Goal: Information Seeking & Learning: Check status

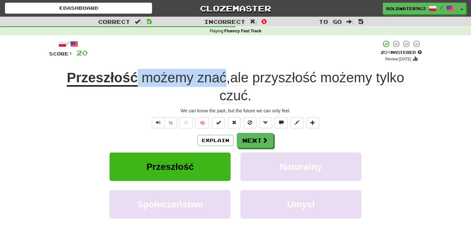
drag, startPoint x: 136, startPoint y: 79, endPoint x: 226, endPoint y: 81, distance: 89.9
click at [226, 81] on span "możemy znać , ale przyszłość możemy tylko czuć ." at bounding box center [271, 87] width 266 height 34
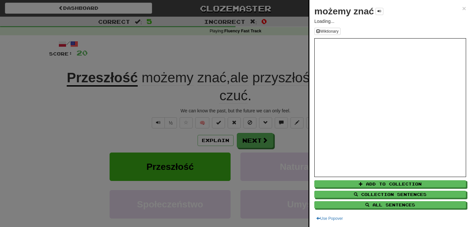
click at [284, 59] on div at bounding box center [235, 113] width 471 height 227
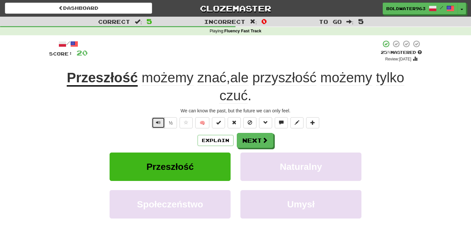
click at [159, 127] on button "Text-to-speech controls" at bounding box center [158, 122] width 13 height 11
click at [252, 141] on button "Next" at bounding box center [255, 140] width 37 height 15
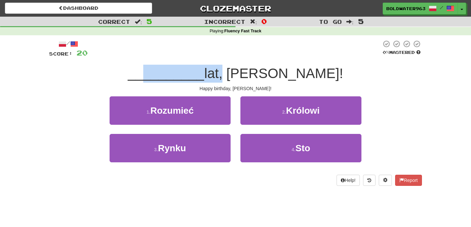
drag, startPoint x: 182, startPoint y: 76, endPoint x: 253, endPoint y: 76, distance: 70.9
click at [253, 76] on div "__________ lat, Muiriel!" at bounding box center [235, 74] width 373 height 18
click at [253, 76] on span "lat, Muiriel!" at bounding box center [273, 73] width 139 height 15
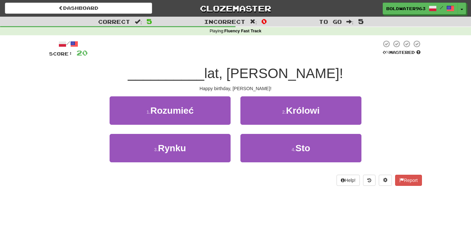
click at [235, 131] on div "2 . Królowi" at bounding box center [300, 115] width 131 height 38
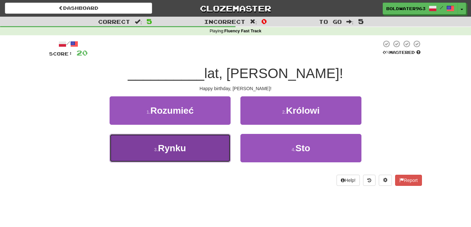
click at [207, 149] on button "3 . Rynku" at bounding box center [170, 148] width 121 height 28
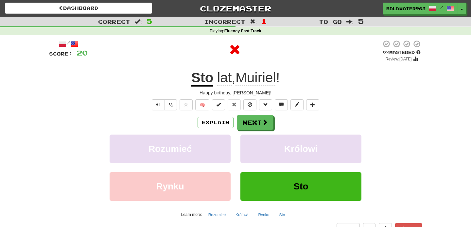
click at [199, 79] on u "Sto" at bounding box center [202, 78] width 22 height 17
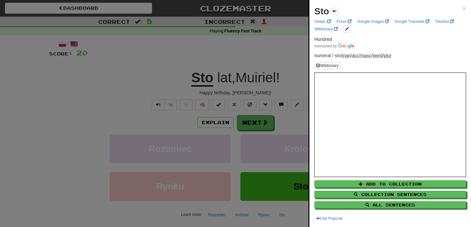
click at [220, 80] on div at bounding box center [235, 113] width 471 height 227
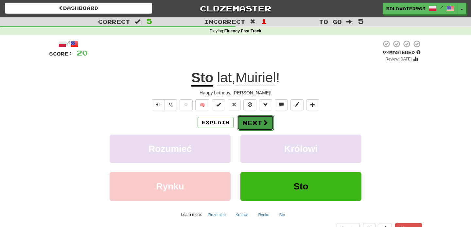
click at [250, 122] on button "Next" at bounding box center [255, 122] width 37 height 15
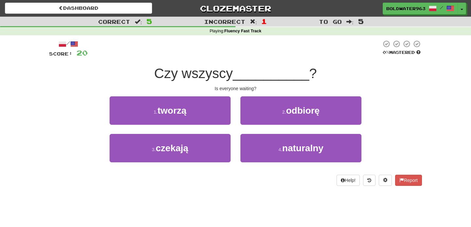
drag, startPoint x: 182, startPoint y: 72, endPoint x: 237, endPoint y: 75, distance: 55.0
click at [232, 75] on span "Czy wszyscy" at bounding box center [193, 73] width 78 height 15
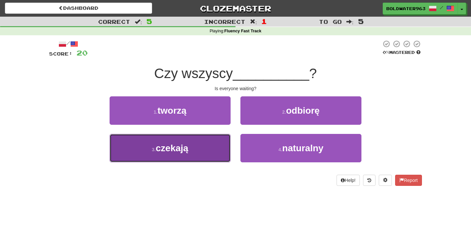
click at [218, 147] on button "3 . czekają" at bounding box center [170, 148] width 121 height 28
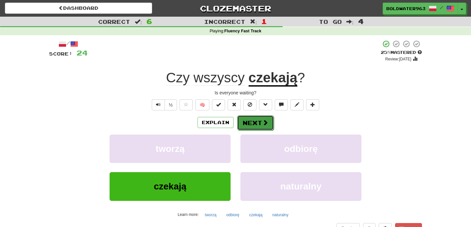
click at [255, 124] on button "Next" at bounding box center [255, 122] width 37 height 15
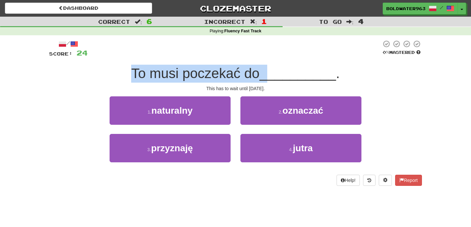
drag, startPoint x: 135, startPoint y: 74, endPoint x: 273, endPoint y: 83, distance: 138.2
click at [273, 83] on div "/ Score: 24 0 % Mastered To musi poczekać do __________ . This has to wait unti…" at bounding box center [235, 113] width 373 height 146
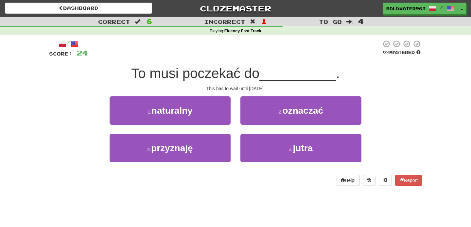
click at [187, 74] on span "To musi poczekać do" at bounding box center [195, 73] width 128 height 15
drag, startPoint x: 204, startPoint y: 76, endPoint x: 237, endPoint y: 76, distance: 33.3
click at [237, 76] on span "To musi poczekać do" at bounding box center [195, 73] width 128 height 15
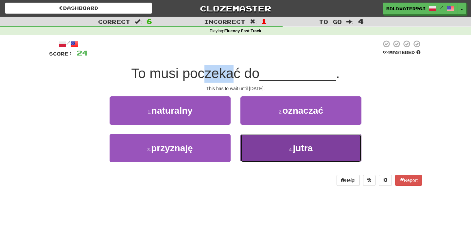
click at [280, 145] on button "4 . jutra" at bounding box center [300, 148] width 121 height 28
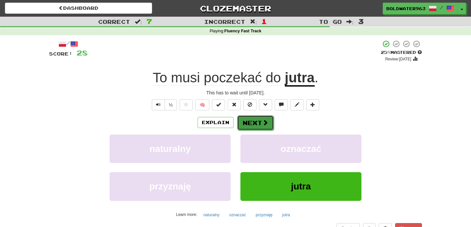
click at [253, 123] on button "Next" at bounding box center [255, 122] width 37 height 15
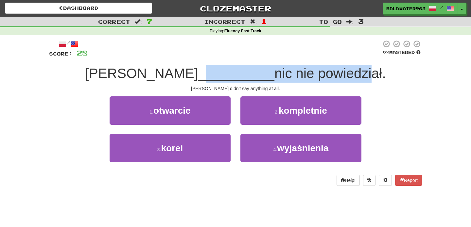
drag, startPoint x: 166, startPoint y: 75, endPoint x: 323, endPoint y: 76, distance: 156.9
click at [323, 76] on div "Tom __________ nic nie powiedział." at bounding box center [235, 74] width 373 height 18
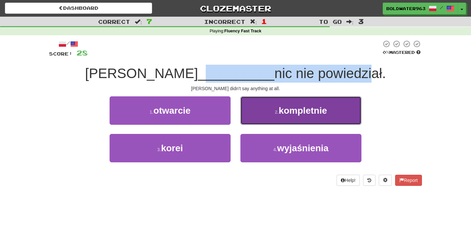
click at [296, 112] on span "kompletnie" at bounding box center [303, 111] width 48 height 10
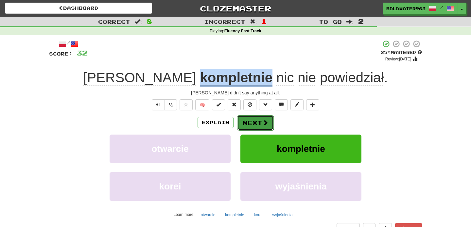
click at [252, 125] on button "Next" at bounding box center [255, 122] width 37 height 15
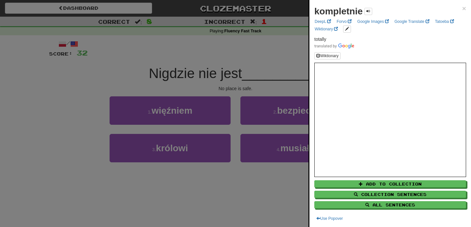
click at [175, 88] on div at bounding box center [235, 113] width 471 height 227
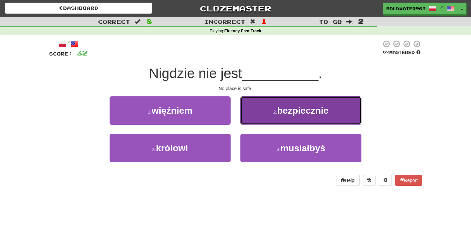
click at [297, 107] on span "bezpiecznie" at bounding box center [302, 111] width 51 height 10
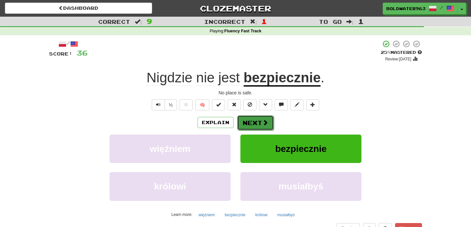
click at [252, 120] on button "Next" at bounding box center [255, 122] width 37 height 15
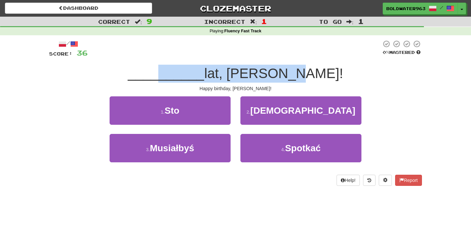
drag, startPoint x: 195, startPoint y: 75, endPoint x: 309, endPoint y: 80, distance: 113.5
click at [309, 80] on div "__________ lat, Muiriel!" at bounding box center [235, 74] width 373 height 18
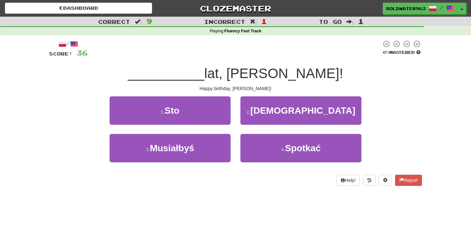
click at [306, 80] on div "__________ lat, Muiriel!" at bounding box center [235, 74] width 373 height 18
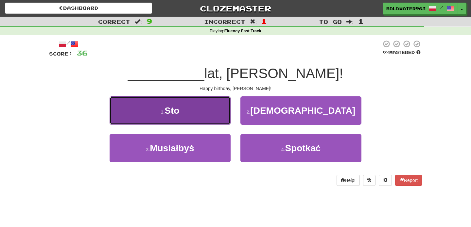
click at [208, 111] on button "1 . Sto" at bounding box center [170, 110] width 121 height 28
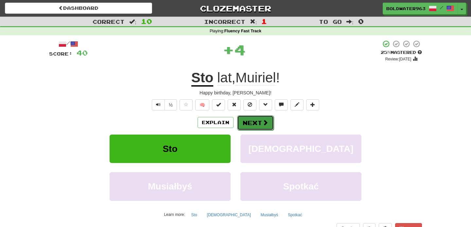
click at [252, 123] on button "Next" at bounding box center [255, 122] width 37 height 15
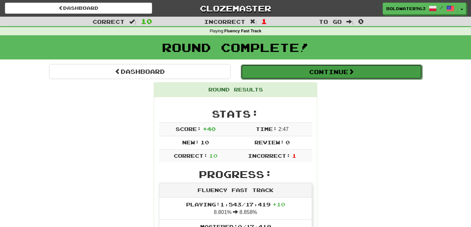
click at [280, 69] on button "Continue" at bounding box center [331, 71] width 181 height 15
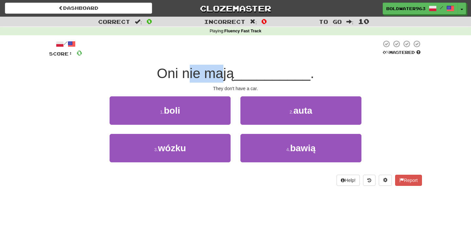
drag, startPoint x: 189, startPoint y: 74, endPoint x: 225, endPoint y: 73, distance: 35.6
click at [225, 73] on span "Oni nie mają" at bounding box center [195, 73] width 77 height 15
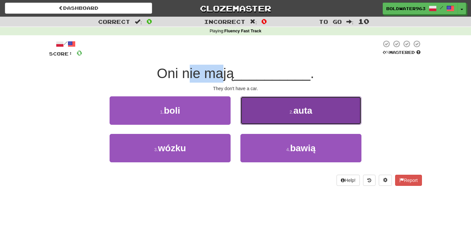
click at [283, 116] on button "2 . auta" at bounding box center [300, 110] width 121 height 28
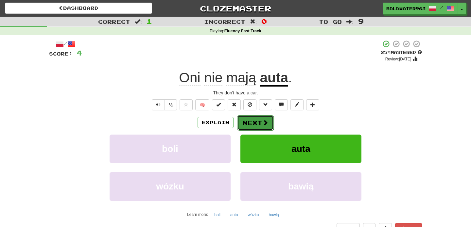
click at [254, 121] on button "Next" at bounding box center [255, 122] width 37 height 15
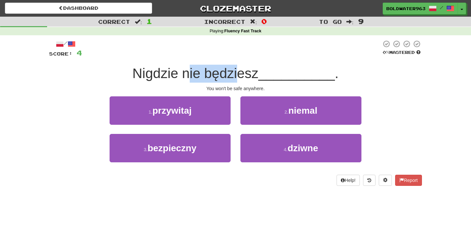
drag, startPoint x: 192, startPoint y: 73, endPoint x: 241, endPoint y: 74, distance: 49.7
click at [241, 74] on span "Nigdzie nie będziesz" at bounding box center [195, 73] width 126 height 15
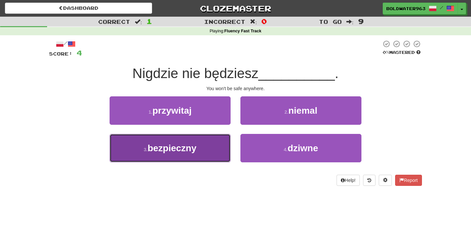
click at [214, 146] on button "3 . bezpieczny" at bounding box center [170, 148] width 121 height 28
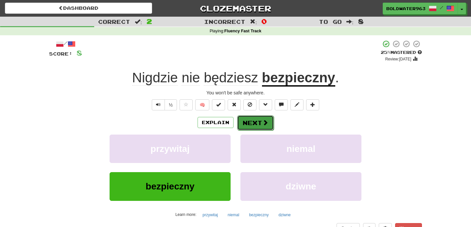
click at [257, 121] on button "Next" at bounding box center [255, 122] width 37 height 15
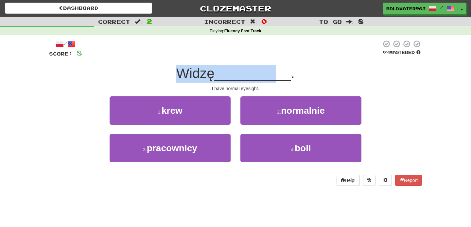
drag, startPoint x: 178, startPoint y: 73, endPoint x: 276, endPoint y: 74, distance: 97.1
click at [276, 74] on div "Widzę __________ ." at bounding box center [235, 74] width 373 height 18
click at [276, 74] on span "__________" at bounding box center [252, 73] width 76 height 15
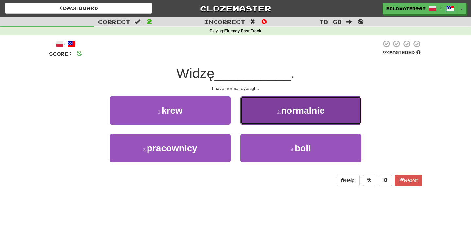
click at [285, 98] on button "2 . normalnie" at bounding box center [300, 110] width 121 height 28
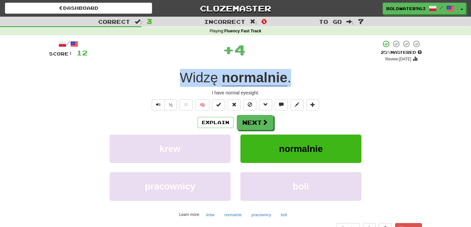
drag, startPoint x: 301, startPoint y: 82, endPoint x: 142, endPoint y: 73, distance: 158.8
click at [142, 73] on div "Widzę normalnie ." at bounding box center [235, 78] width 373 height 18
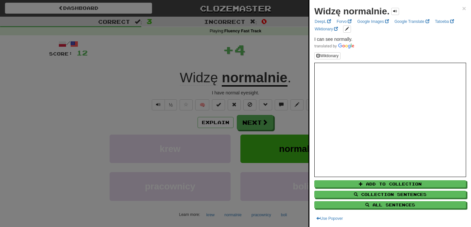
click at [255, 127] on div at bounding box center [235, 113] width 471 height 227
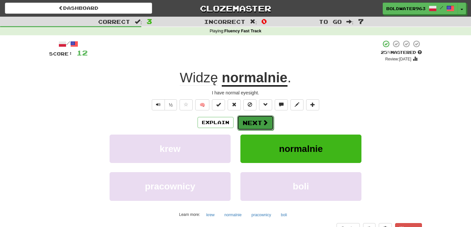
click at [252, 124] on button "Next" at bounding box center [255, 122] width 37 height 15
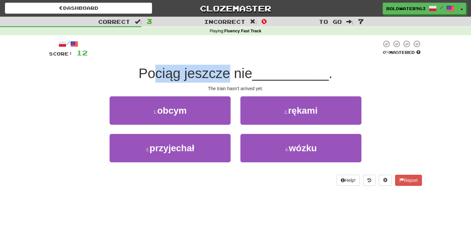
drag, startPoint x: 158, startPoint y: 76, endPoint x: 231, endPoint y: 75, distance: 73.2
click at [231, 75] on span "Pociąg jeszcze nie" at bounding box center [195, 73] width 114 height 15
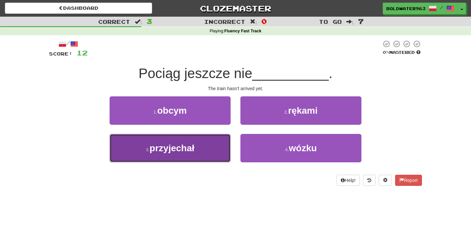
click at [214, 145] on button "3 . przyjechał" at bounding box center [170, 148] width 121 height 28
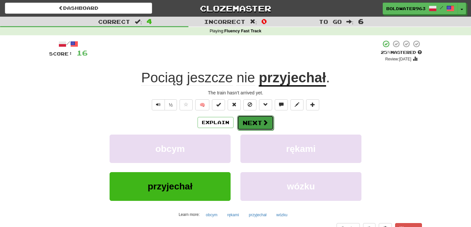
click at [253, 124] on button "Next" at bounding box center [255, 122] width 37 height 15
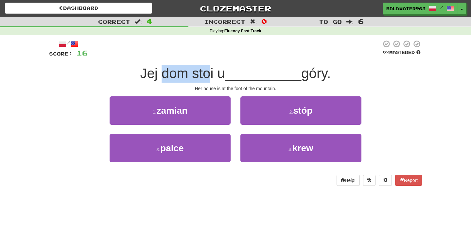
drag, startPoint x: 161, startPoint y: 71, endPoint x: 211, endPoint y: 70, distance: 50.4
click at [211, 70] on span "Jej dom stoi u" at bounding box center [182, 73] width 85 height 15
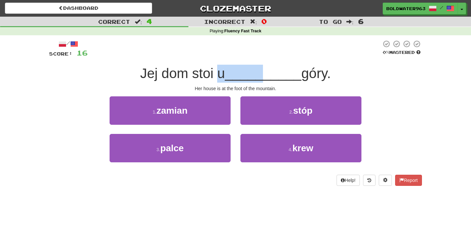
drag, startPoint x: 219, startPoint y: 71, endPoint x: 263, endPoint y: 73, distance: 44.2
click at [263, 73] on div "Jej dom stoi u __________ góry." at bounding box center [235, 74] width 373 height 18
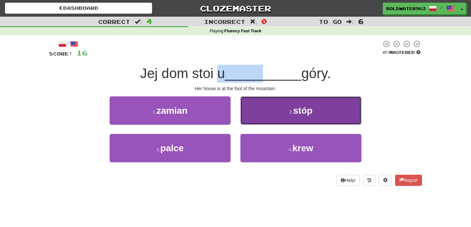
click at [294, 111] on span "stóp" at bounding box center [302, 111] width 19 height 10
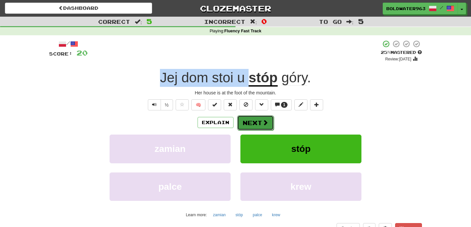
click at [248, 119] on button "Next" at bounding box center [255, 122] width 37 height 15
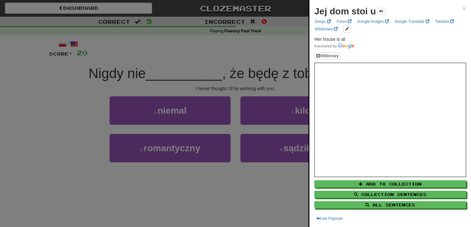
click at [181, 57] on div at bounding box center [235, 113] width 471 height 227
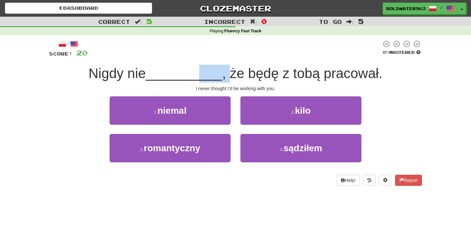
drag, startPoint x: 196, startPoint y: 78, endPoint x: 225, endPoint y: 73, distance: 29.4
click at [225, 73] on div "Nigdy nie __________ , że będę z tobą pracował." at bounding box center [235, 74] width 373 height 18
click at [225, 73] on span ", że będę z tobą pracował." at bounding box center [302, 73] width 160 height 15
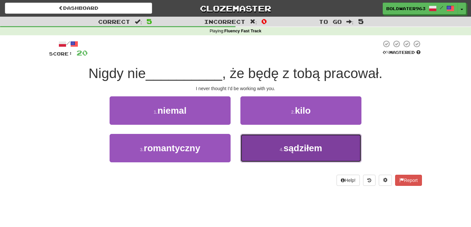
click at [274, 145] on button "4 . sądziłem" at bounding box center [300, 148] width 121 height 28
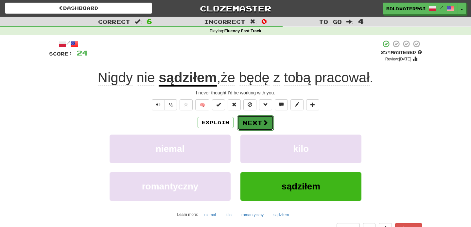
click at [252, 122] on button "Next" at bounding box center [255, 122] width 37 height 15
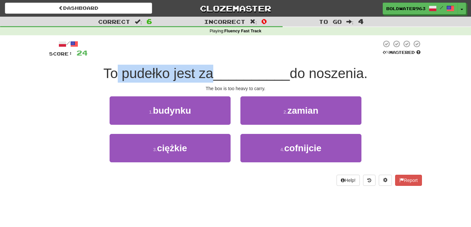
drag, startPoint x: 118, startPoint y: 75, endPoint x: 214, endPoint y: 72, distance: 95.5
click at [213, 72] on span "To pudełko jest za" at bounding box center [158, 73] width 110 height 15
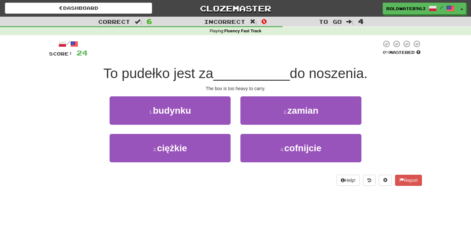
click at [229, 66] on span "__________" at bounding box center [251, 73] width 76 height 15
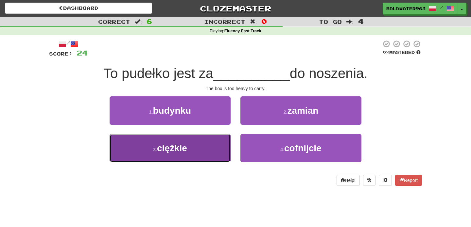
click at [193, 147] on button "3 . ciężkie" at bounding box center [170, 148] width 121 height 28
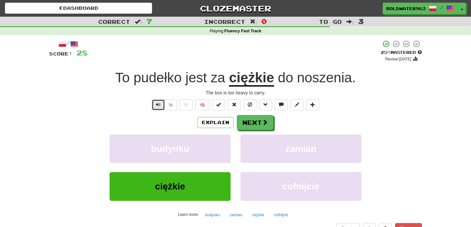
click at [159, 103] on span "Text-to-speech controls" at bounding box center [158, 104] width 5 height 5
click at [157, 103] on span "Text-to-speech controls" at bounding box center [158, 104] width 5 height 5
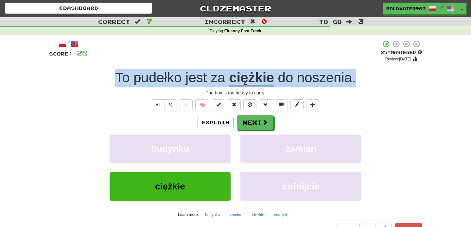
drag, startPoint x: 110, startPoint y: 81, endPoint x: 368, endPoint y: 74, distance: 257.7
click at [368, 74] on div "To pudełko jest za ciężkie do noszenia ." at bounding box center [235, 78] width 373 height 18
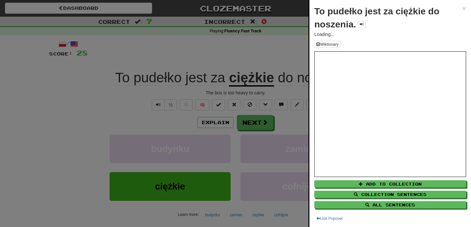
click at [273, 51] on div at bounding box center [235, 113] width 471 height 227
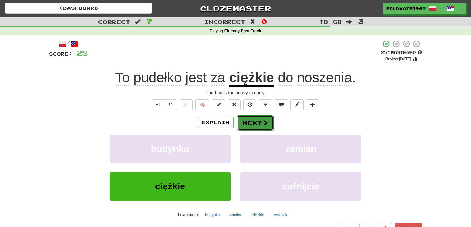
click at [257, 123] on button "Next" at bounding box center [255, 122] width 37 height 15
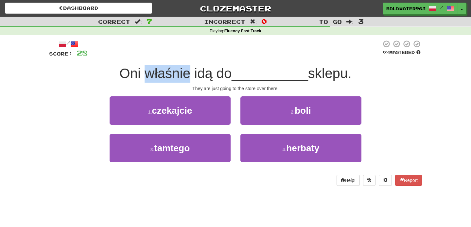
drag, startPoint x: 149, startPoint y: 72, endPoint x: 188, endPoint y: 72, distance: 38.9
click at [188, 72] on span "Oni właśnie idą do" at bounding box center [175, 73] width 112 height 15
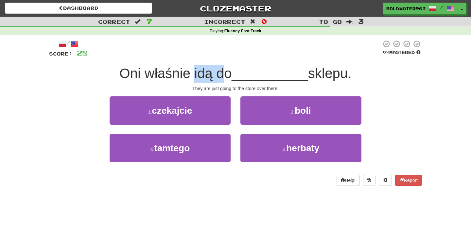
drag, startPoint x: 193, startPoint y: 71, endPoint x: 228, endPoint y: 72, distance: 34.3
click at [228, 72] on span "Oni właśnie idą do" at bounding box center [175, 73] width 112 height 15
click at [233, 129] on div "1 . czekajcie" at bounding box center [170, 115] width 131 height 38
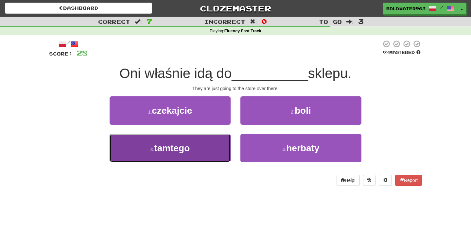
click at [198, 149] on button "3 . tamtego" at bounding box center [170, 148] width 121 height 28
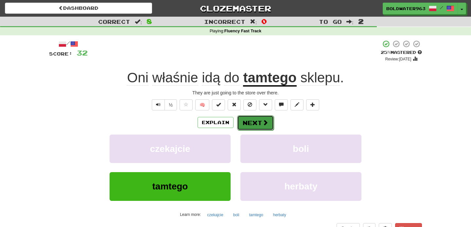
click at [261, 122] on button "Next" at bounding box center [255, 122] width 37 height 15
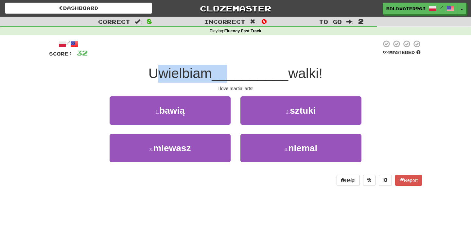
drag, startPoint x: 161, startPoint y: 74, endPoint x: 229, endPoint y: 74, distance: 67.3
click at [229, 74] on div "Uwielbiam __________ walki!" at bounding box center [235, 74] width 373 height 18
click at [229, 74] on span "__________" at bounding box center [250, 73] width 76 height 15
click at [250, 69] on span "__________" at bounding box center [250, 73] width 76 height 15
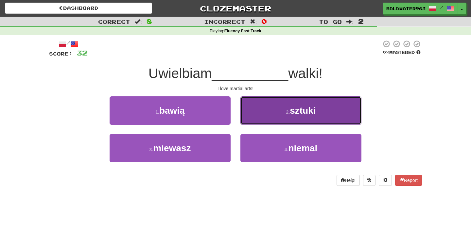
click at [315, 120] on button "2 . sztuki" at bounding box center [300, 110] width 121 height 28
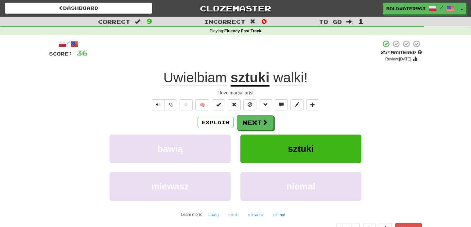
click at [253, 80] on u "sztuki" at bounding box center [249, 78] width 39 height 17
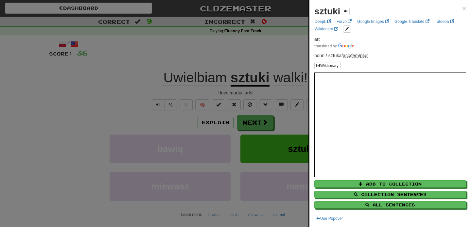
click at [247, 62] on div at bounding box center [235, 113] width 471 height 227
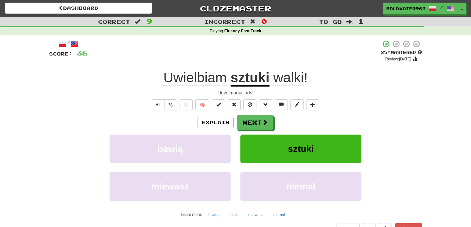
click at [286, 79] on span "walki" at bounding box center [288, 78] width 30 height 16
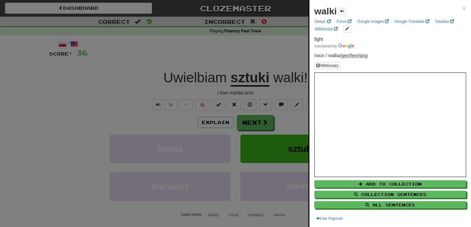
click at [191, 48] on div at bounding box center [235, 113] width 471 height 227
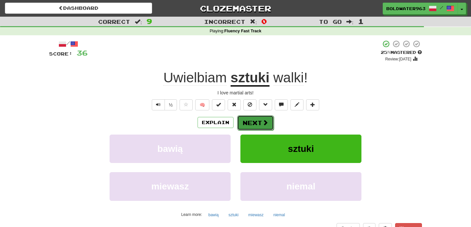
click at [257, 125] on button "Next" at bounding box center [255, 122] width 37 height 15
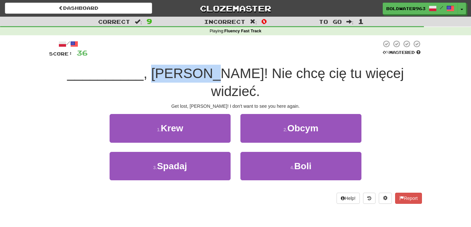
drag, startPoint x: 165, startPoint y: 74, endPoint x: 205, endPoint y: 74, distance: 39.6
click at [205, 74] on span ", Billy! Nie chcę cię tu więcej widzieć." at bounding box center [274, 82] width 260 height 33
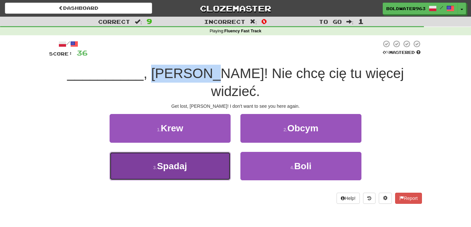
click at [220, 152] on button "3 . Spadaj" at bounding box center [170, 166] width 121 height 28
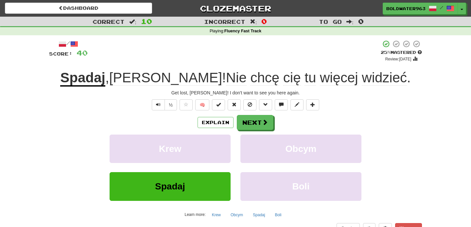
click at [105, 80] on u "Spadaj" at bounding box center [82, 78] width 45 height 17
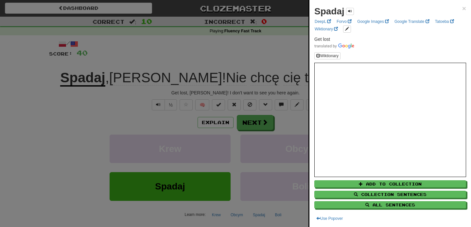
click at [154, 69] on div at bounding box center [235, 113] width 471 height 227
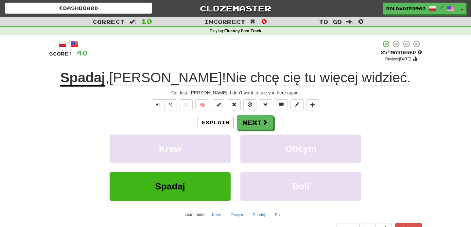
drag, startPoint x: 148, startPoint y: 77, endPoint x: 186, endPoint y: 75, distance: 37.6
click at [186, 75] on span ", Billy ! Nie chcę cię tu więcej widzieć ." at bounding box center [257, 78] width 305 height 16
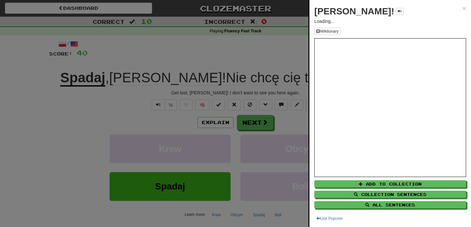
click at [256, 122] on div at bounding box center [235, 113] width 471 height 227
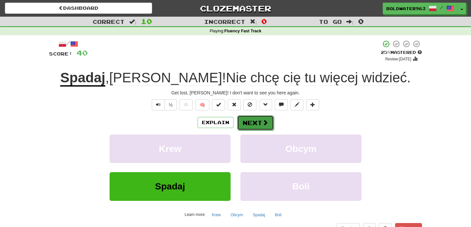
click at [254, 124] on button "Next" at bounding box center [255, 122] width 37 height 15
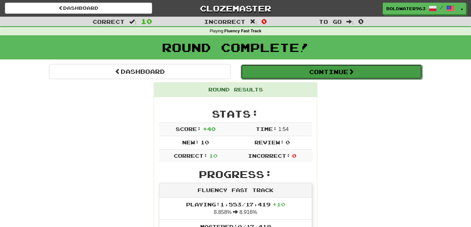
click at [255, 73] on button "Continue" at bounding box center [331, 71] width 181 height 15
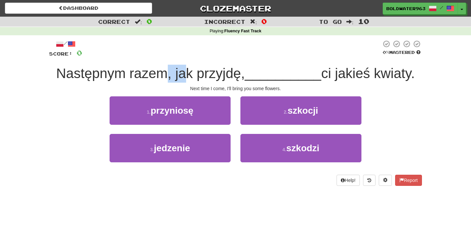
drag, startPoint x: 167, startPoint y: 73, endPoint x: 186, endPoint y: 72, distance: 19.0
click at [186, 72] on span "Następnym razem, jak przyjdę," at bounding box center [150, 73] width 189 height 15
click at [234, 114] on div "1 . przyniosę" at bounding box center [170, 115] width 131 height 38
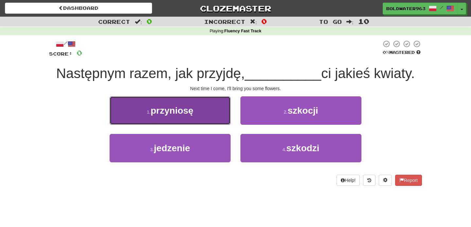
click at [212, 114] on button "1 . przyniosę" at bounding box center [170, 110] width 121 height 28
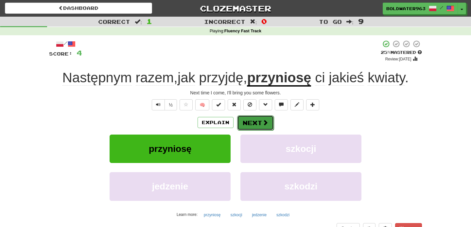
click at [261, 120] on button "Next" at bounding box center [255, 122] width 37 height 15
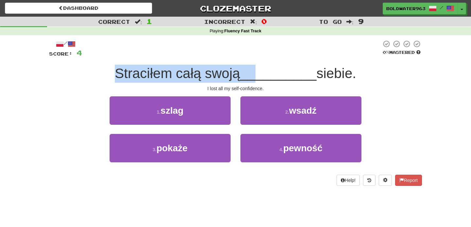
drag, startPoint x: 107, startPoint y: 74, endPoint x: 255, endPoint y: 76, distance: 147.8
click at [255, 76] on div "Straciłem całą swoją __________ siebie." at bounding box center [235, 74] width 373 height 18
click at [255, 76] on span "__________" at bounding box center [278, 73] width 76 height 15
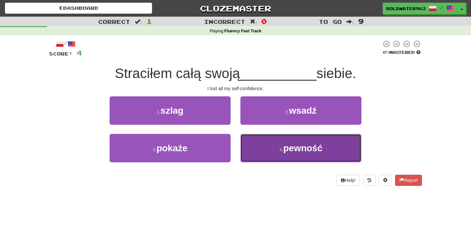
click at [315, 140] on button "4 . pewność" at bounding box center [300, 148] width 121 height 28
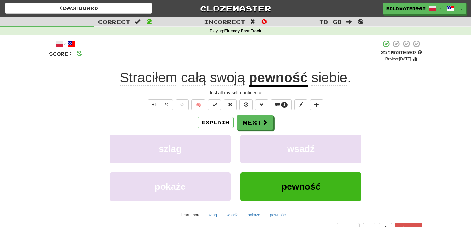
click at [278, 78] on u "pewność" at bounding box center [278, 78] width 59 height 17
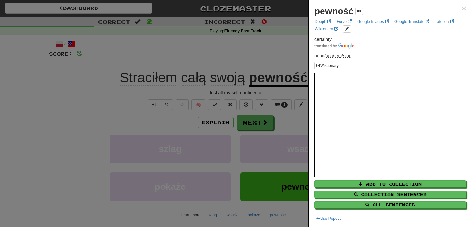
click at [260, 60] on div at bounding box center [235, 113] width 471 height 227
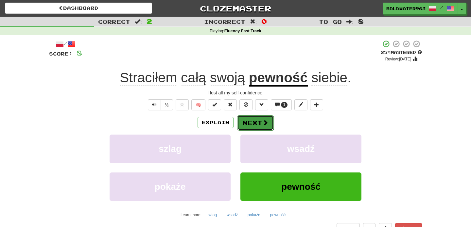
click at [249, 123] on button "Next" at bounding box center [255, 122] width 37 height 15
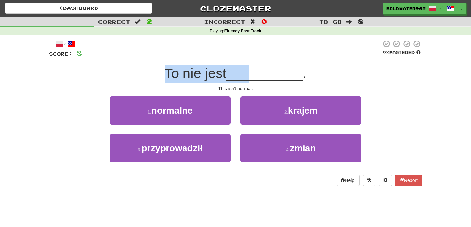
drag, startPoint x: 168, startPoint y: 71, endPoint x: 250, endPoint y: 76, distance: 82.8
click at [250, 76] on div "To nie jest __________ ." at bounding box center [235, 74] width 373 height 18
click at [250, 76] on span "__________" at bounding box center [264, 73] width 76 height 15
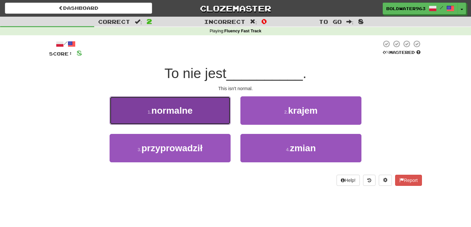
click at [207, 120] on button "1 . normalne" at bounding box center [170, 110] width 121 height 28
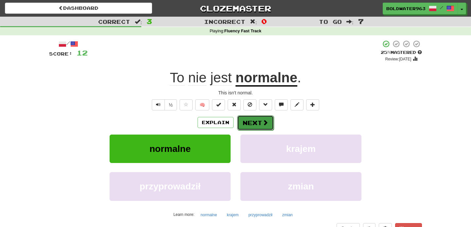
click at [254, 123] on button "Next" at bounding box center [255, 122] width 37 height 15
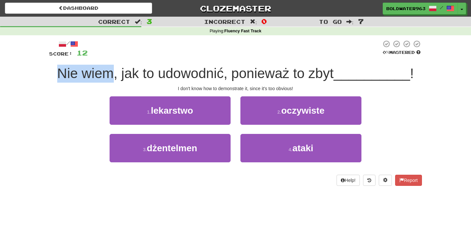
drag, startPoint x: 58, startPoint y: 74, endPoint x: 113, endPoint y: 76, distance: 54.6
click at [113, 76] on span "Nie wiem, jak to udowodnić, ponieważ to zbyt" at bounding box center [195, 73] width 276 height 15
click at [73, 72] on span "Nie wiem, jak to udowodnić, ponieważ to zbyt" at bounding box center [195, 73] width 276 height 15
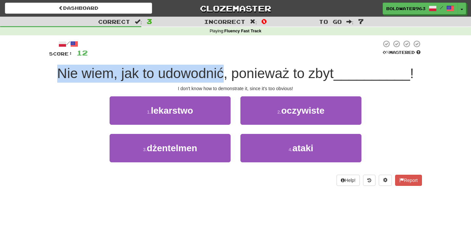
drag, startPoint x: 73, startPoint y: 72, endPoint x: 200, endPoint y: 75, distance: 127.9
click at [200, 75] on span "Nie wiem, jak to udowodnić, ponieważ to zbyt" at bounding box center [195, 73] width 276 height 15
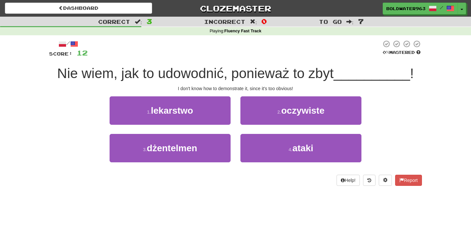
click at [265, 74] on span "Nie wiem, jak to udowodnić, ponieważ to zbyt" at bounding box center [195, 73] width 276 height 15
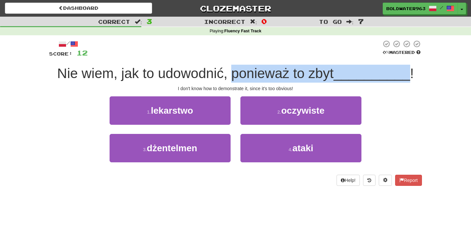
drag, startPoint x: 265, startPoint y: 74, endPoint x: 406, endPoint y: 76, distance: 140.2
click at [406, 76] on div "Nie wiem, jak to udowodnić, ponieważ to zbyt __________ !" at bounding box center [235, 74] width 373 height 18
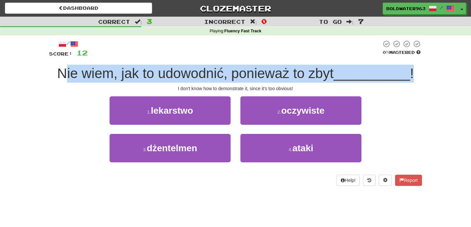
drag, startPoint x: 416, startPoint y: 71, endPoint x: 63, endPoint y: 70, distance: 352.7
click at [63, 70] on div "Nie wiem, jak to udowodnić, ponieważ to zbyt __________ !" at bounding box center [235, 74] width 373 height 18
click at [63, 70] on span "Nie wiem, jak to udowodnić, ponieważ to zbyt" at bounding box center [195, 73] width 276 height 15
drag, startPoint x: 63, startPoint y: 70, endPoint x: 415, endPoint y: 75, distance: 351.8
click at [415, 75] on div "Nie wiem, jak to udowodnić, ponieważ to zbyt __________ !" at bounding box center [235, 74] width 373 height 18
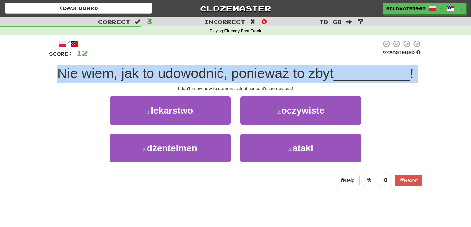
click at [415, 75] on div "Nie wiem, jak to udowodnić, ponieważ to zbyt __________ !" at bounding box center [235, 74] width 373 height 18
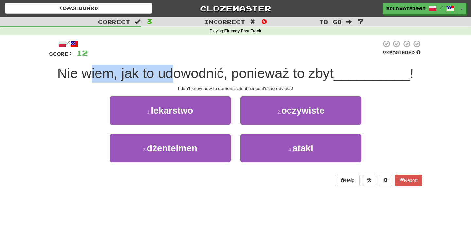
drag, startPoint x: 91, startPoint y: 77, endPoint x: 173, endPoint y: 80, distance: 81.5
click at [173, 80] on span "Nie wiem, jak to udowodnić, ponieważ to zbyt" at bounding box center [195, 73] width 276 height 15
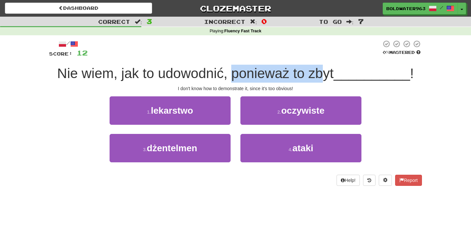
drag, startPoint x: 237, startPoint y: 73, endPoint x: 330, endPoint y: 73, distance: 93.2
click at [330, 73] on span "Nie wiem, jak to udowodnić, ponieważ to zbyt" at bounding box center [195, 73] width 276 height 15
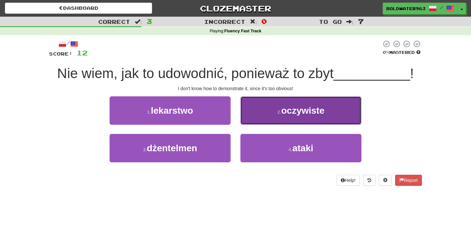
click at [304, 108] on span "oczywiste" at bounding box center [302, 111] width 43 height 10
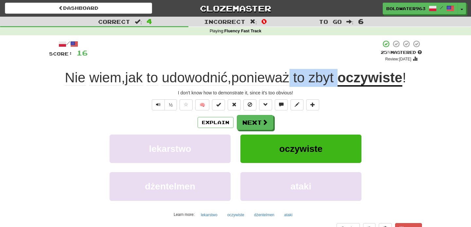
drag, startPoint x: 294, startPoint y: 78, endPoint x: 344, endPoint y: 78, distance: 49.7
click at [344, 78] on div "Nie wiem , jak to udowodnić , ponieważ to zbyt oczywiste !" at bounding box center [235, 78] width 373 height 18
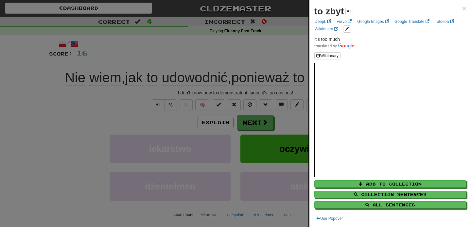
click at [300, 91] on div at bounding box center [235, 113] width 471 height 227
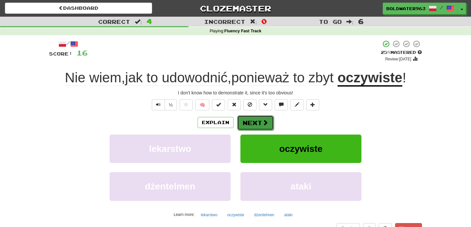
click at [250, 127] on button "Next" at bounding box center [255, 122] width 37 height 15
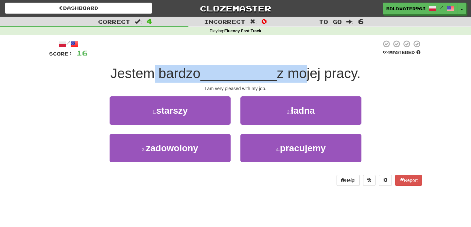
drag, startPoint x: 153, startPoint y: 75, endPoint x: 296, endPoint y: 77, distance: 142.6
click at [296, 77] on div "Jestem bardzo __________ z mojej pracy." at bounding box center [235, 74] width 373 height 18
click at [296, 77] on span "z mojej pracy." at bounding box center [319, 73] width 84 height 15
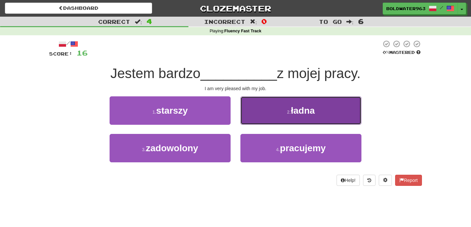
click at [288, 111] on small "2 ." at bounding box center [289, 112] width 4 height 5
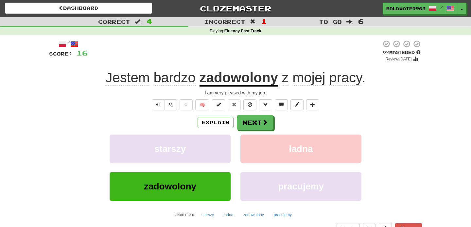
click at [242, 81] on u "zadowolony" at bounding box center [238, 78] width 78 height 17
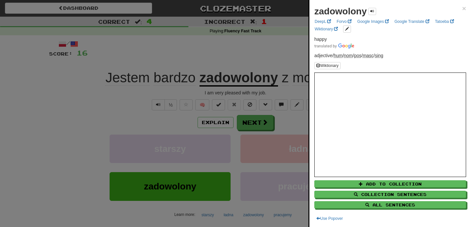
click at [258, 60] on div at bounding box center [235, 113] width 471 height 227
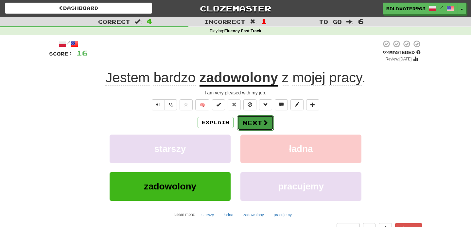
click at [258, 127] on button "Next" at bounding box center [255, 122] width 37 height 15
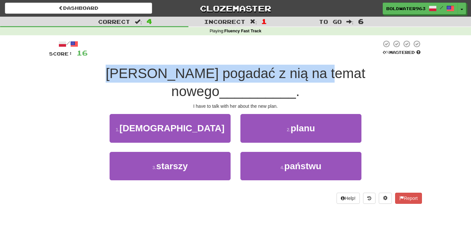
drag, startPoint x: 77, startPoint y: 73, endPoint x: 292, endPoint y: 79, distance: 215.2
click at [292, 79] on span "Muszę pogadać z nią na temat nowego" at bounding box center [236, 82] width 260 height 33
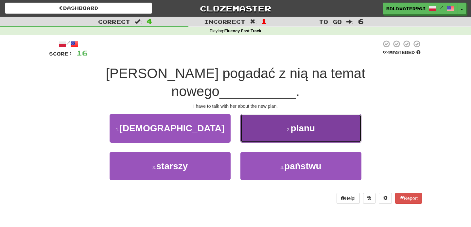
click at [275, 114] on button "2 . planu" at bounding box center [300, 128] width 121 height 28
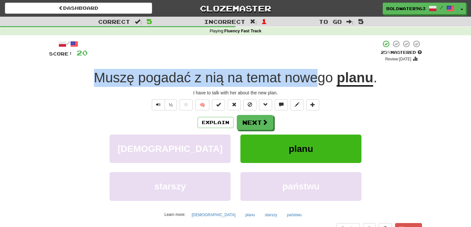
drag, startPoint x: 83, startPoint y: 77, endPoint x: 318, endPoint y: 78, distance: 234.7
click at [318, 78] on div "Muszę pogadać z nią na temat nowego planu ." at bounding box center [235, 78] width 373 height 18
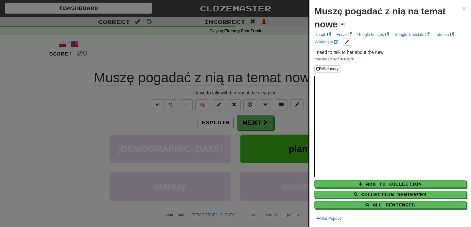
click at [280, 57] on div at bounding box center [235, 113] width 471 height 227
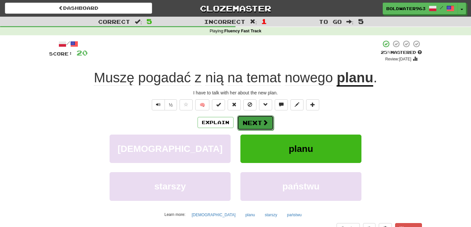
click at [254, 120] on button "Next" at bounding box center [255, 122] width 37 height 15
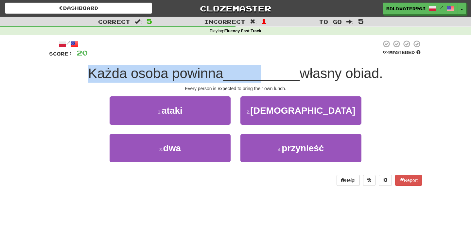
drag, startPoint x: 82, startPoint y: 71, endPoint x: 260, endPoint y: 77, distance: 178.3
click at [260, 77] on div "Każda osoba powinna __________ własny obiad." at bounding box center [235, 74] width 373 height 18
click at [260, 77] on span "__________" at bounding box center [261, 73] width 76 height 15
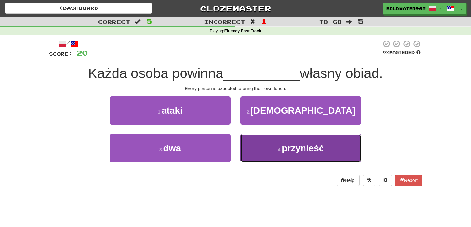
click at [270, 151] on button "4 . przynieść" at bounding box center [300, 148] width 121 height 28
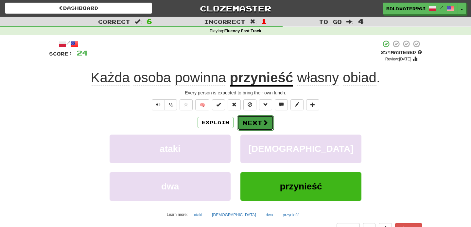
click at [255, 124] on button "Next" at bounding box center [255, 122] width 37 height 15
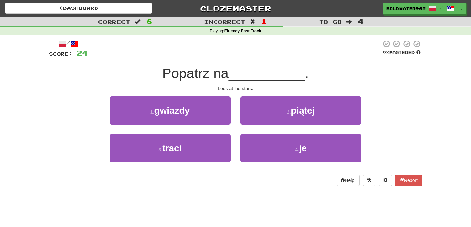
drag, startPoint x: 165, startPoint y: 73, endPoint x: 235, endPoint y: 72, distance: 69.6
click at [235, 72] on div "Popatrz na __________ ." at bounding box center [235, 74] width 373 height 18
click at [253, 73] on span "__________" at bounding box center [267, 73] width 76 height 15
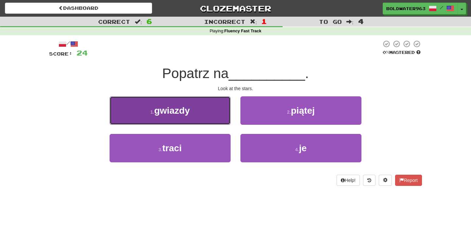
click at [201, 115] on button "1 . gwiazdy" at bounding box center [170, 110] width 121 height 28
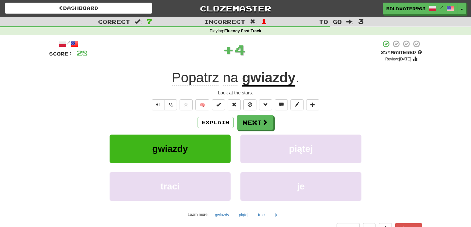
click at [266, 82] on u "gwiazdy" at bounding box center [268, 78] width 53 height 17
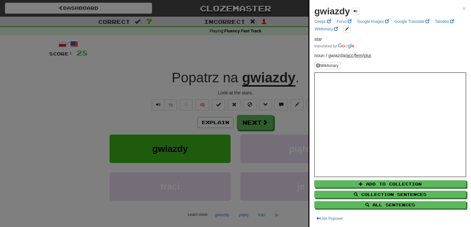
click at [278, 52] on div at bounding box center [235, 113] width 471 height 227
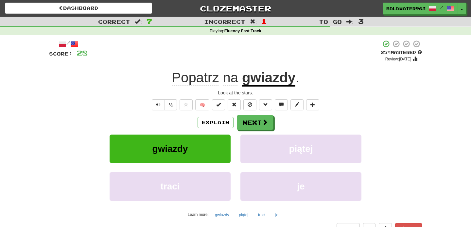
click at [273, 81] on u "gwiazdy" at bounding box center [268, 78] width 53 height 17
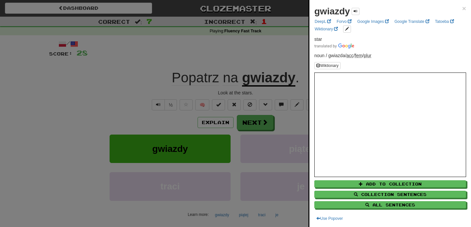
click at [266, 123] on div at bounding box center [235, 113] width 471 height 227
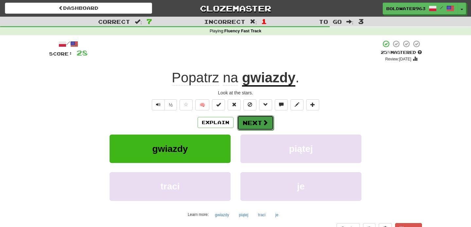
click at [259, 124] on button "Next" at bounding box center [255, 122] width 37 height 15
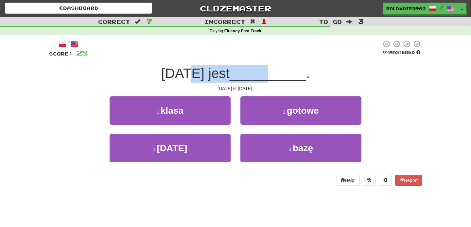
drag, startPoint x: 192, startPoint y: 69, endPoint x: 265, endPoint y: 69, distance: 73.9
click at [265, 69] on div "Dzisiaj jest __________ ." at bounding box center [235, 74] width 373 height 18
click at [265, 69] on span "__________" at bounding box center [267, 73] width 76 height 15
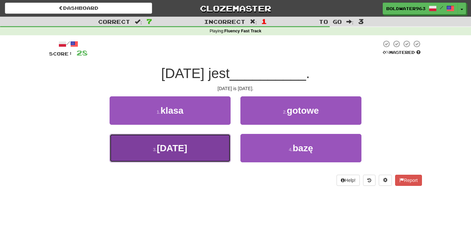
click at [214, 143] on button "3 . piątek" at bounding box center [170, 148] width 121 height 28
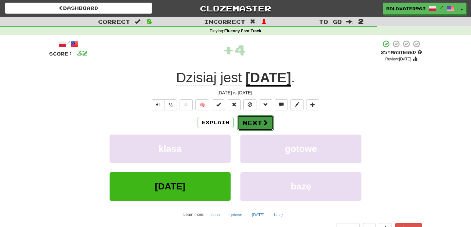
click at [256, 121] on button "Next" at bounding box center [255, 122] width 37 height 15
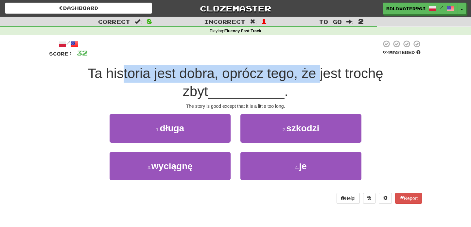
drag, startPoint x: 103, startPoint y: 71, endPoint x: 306, endPoint y: 75, distance: 202.7
click at [306, 75] on span "Ta historia jest dobra, oprócz tego, że jest trochę zbyt" at bounding box center [235, 82] width 295 height 33
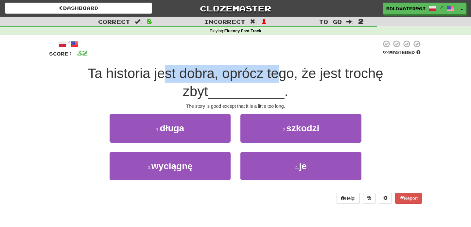
drag, startPoint x: 150, startPoint y: 75, endPoint x: 265, endPoint y: 72, distance: 115.4
click at [265, 72] on span "Ta historia jest dobra, oprócz tego, że jest trochę zbyt" at bounding box center [235, 82] width 295 height 33
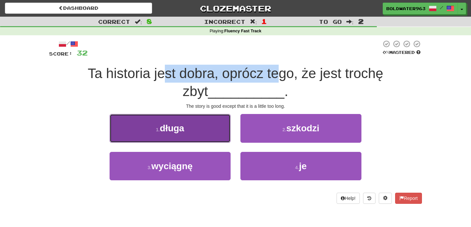
click at [209, 128] on button "1 . długa" at bounding box center [170, 128] width 121 height 28
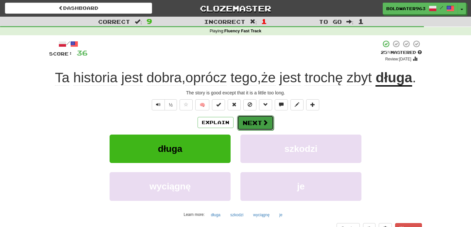
click at [263, 116] on button "Next" at bounding box center [255, 122] width 37 height 15
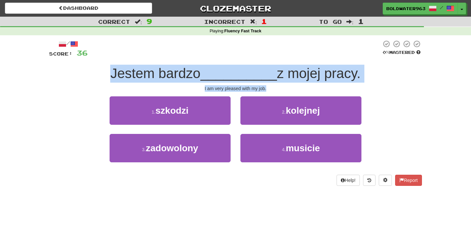
drag, startPoint x: 112, startPoint y: 72, endPoint x: 393, endPoint y: 87, distance: 281.9
click at [393, 87] on div "/ Score: 36 0 % Mastered Jestem bardzo __________ z mojej pracy. I am very plea…" at bounding box center [235, 113] width 373 height 146
click at [390, 76] on div "Jestem bardzo __________ z mojej pracy." at bounding box center [235, 74] width 373 height 18
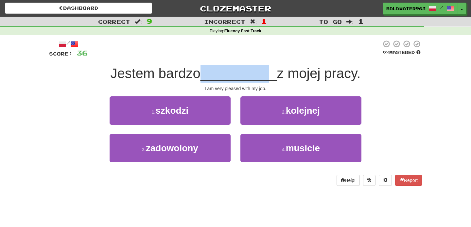
drag, startPoint x: 203, startPoint y: 75, endPoint x: 265, endPoint y: 75, distance: 62.4
click at [265, 75] on div "Jestem bardzo __________ z mojej pracy." at bounding box center [235, 74] width 373 height 18
click at [265, 75] on span "__________" at bounding box center [238, 73] width 76 height 15
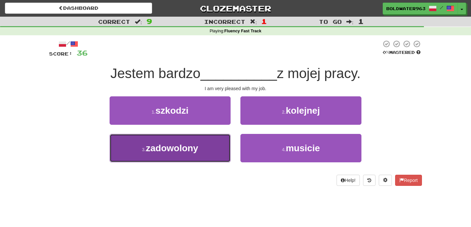
click at [211, 155] on button "3 . zadowolony" at bounding box center [170, 148] width 121 height 28
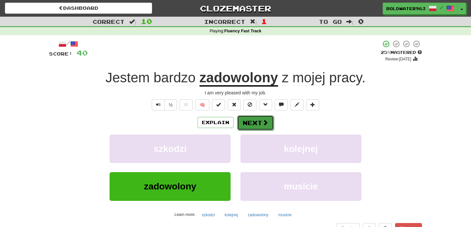
click at [254, 123] on button "Next" at bounding box center [255, 122] width 37 height 15
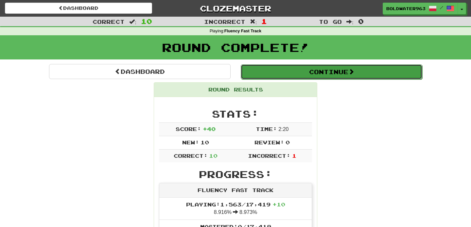
click at [281, 74] on button "Continue" at bounding box center [331, 71] width 181 height 15
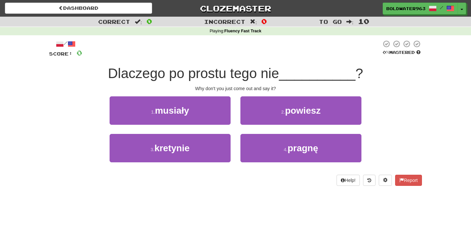
drag, startPoint x: 106, startPoint y: 75, endPoint x: 284, endPoint y: 79, distance: 177.6
click at [284, 79] on div "Dlaczego po prostu tego nie __________ ?" at bounding box center [235, 74] width 373 height 18
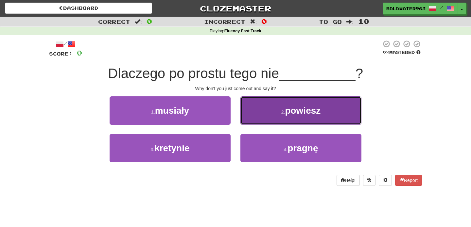
click at [308, 112] on span "powiesz" at bounding box center [303, 111] width 36 height 10
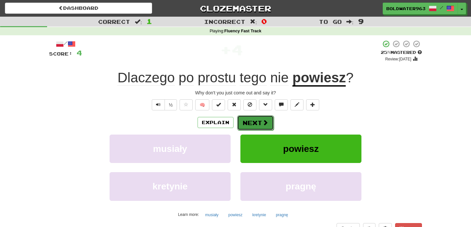
click at [252, 118] on button "Next" at bounding box center [255, 122] width 37 height 15
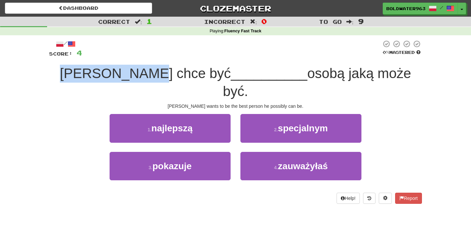
drag, startPoint x: 88, startPoint y: 71, endPoint x: 171, endPoint y: 70, distance: 82.4
click at [171, 70] on span "Tom chce być" at bounding box center [145, 73] width 171 height 15
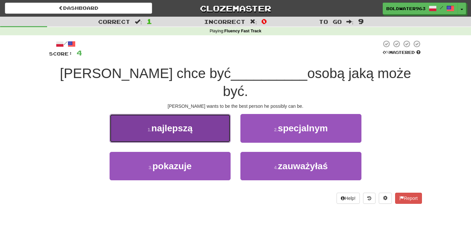
click at [195, 114] on button "1 . najlepszą" at bounding box center [170, 128] width 121 height 28
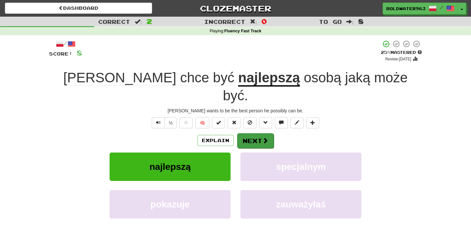
drag, startPoint x: 195, startPoint y: 114, endPoint x: 247, endPoint y: 119, distance: 52.2
click at [247, 119] on div "/ Score: 8 + 4 25 % Mastered Review: 2025-09-23 Tom chce być najlepszą osobą ja…" at bounding box center [235, 151] width 373 height 223
click at [255, 133] on button "Next" at bounding box center [255, 140] width 37 height 15
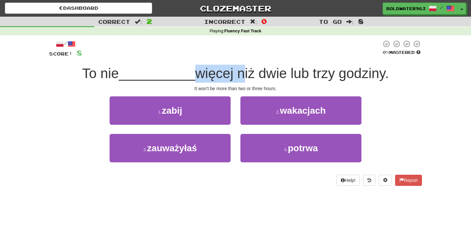
drag, startPoint x: 190, startPoint y: 75, endPoint x: 236, endPoint y: 73, distance: 46.1
click at [236, 73] on span "więcej niż dwie lub trzy godziny." at bounding box center [292, 73] width 194 height 15
click at [241, 73] on span "więcej niż dwie lub trzy godziny." at bounding box center [292, 73] width 194 height 15
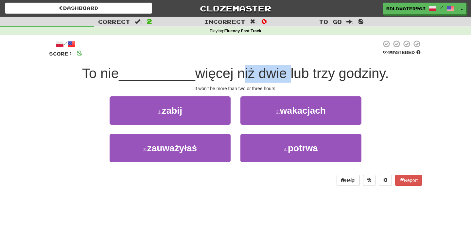
drag, startPoint x: 241, startPoint y: 73, endPoint x: 268, endPoint y: 69, distance: 28.0
click at [268, 69] on span "więcej niż dwie lub trzy godziny." at bounding box center [292, 73] width 194 height 15
click at [267, 69] on span "więcej niż dwie lub trzy godziny." at bounding box center [292, 73] width 194 height 15
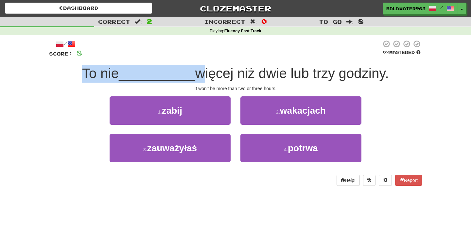
drag, startPoint x: 195, startPoint y: 73, endPoint x: 83, endPoint y: 78, distance: 112.2
click at [83, 78] on div "To nie __________ więcej niż dwie lub trzy godziny." at bounding box center [235, 74] width 373 height 18
click at [83, 78] on span "To nie" at bounding box center [100, 73] width 37 height 15
drag, startPoint x: 83, startPoint y: 72, endPoint x: 158, endPoint y: 75, distance: 74.3
click at [158, 75] on div "To nie __________ więcej niż dwie lub trzy godziny." at bounding box center [235, 74] width 373 height 18
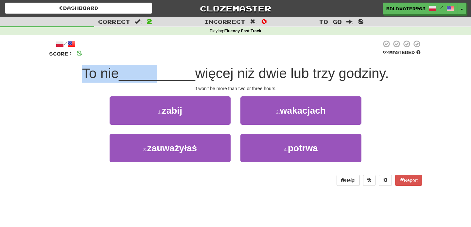
click at [159, 75] on span "__________" at bounding box center [157, 73] width 76 height 15
drag, startPoint x: 159, startPoint y: 75, endPoint x: 117, endPoint y: 72, distance: 41.6
click at [117, 72] on div "To nie __________ więcej niż dwie lub trzy godziny." at bounding box center [235, 74] width 373 height 18
click at [117, 72] on span "To nie" at bounding box center [100, 73] width 37 height 15
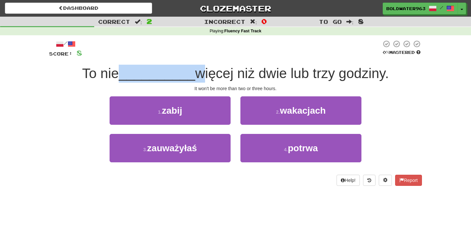
drag, startPoint x: 117, startPoint y: 72, endPoint x: 194, endPoint y: 76, distance: 76.9
click at [194, 76] on div "To nie __________ więcej niż dwie lub trzy godziny." at bounding box center [235, 74] width 373 height 18
click at [195, 76] on span "więcej niż dwie lub trzy godziny." at bounding box center [292, 73] width 194 height 15
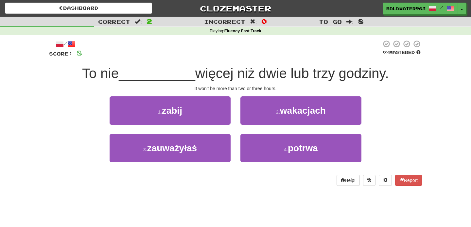
click at [232, 119] on div "1 . zabij" at bounding box center [170, 115] width 131 height 38
drag, startPoint x: 179, startPoint y: 75, endPoint x: 220, endPoint y: 75, distance: 40.5
click at [220, 75] on div "To nie __________ więcej niż dwie lub trzy godziny." at bounding box center [235, 74] width 373 height 18
click at [234, 130] on div "1 . zabij" at bounding box center [170, 115] width 131 height 38
drag, startPoint x: 233, startPoint y: 75, endPoint x: 214, endPoint y: 76, distance: 18.7
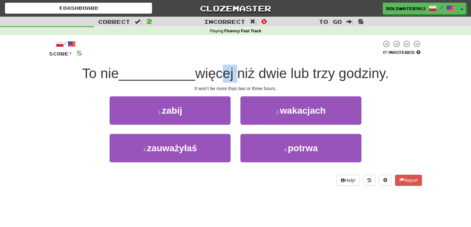
click at [214, 76] on span "więcej niż dwie lub trzy godziny." at bounding box center [292, 73] width 194 height 15
drag, startPoint x: 158, startPoint y: 75, endPoint x: 189, endPoint y: 76, distance: 31.1
click at [189, 76] on span "__________" at bounding box center [157, 73] width 76 height 15
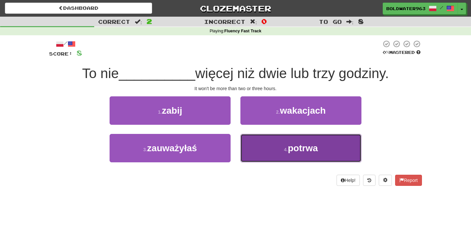
click at [253, 143] on button "4 . potrwa" at bounding box center [300, 148] width 121 height 28
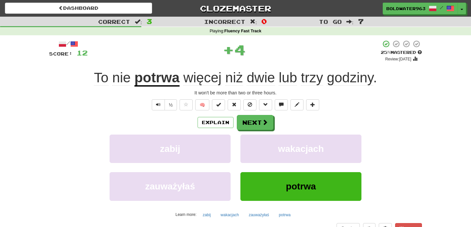
click at [162, 80] on u "potrwa" at bounding box center [156, 78] width 45 height 17
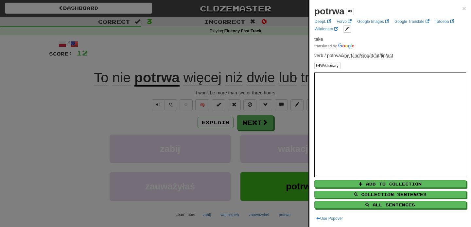
click at [261, 57] on div at bounding box center [235, 113] width 471 height 227
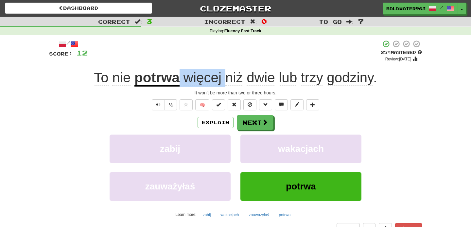
drag, startPoint x: 179, startPoint y: 76, endPoint x: 225, endPoint y: 77, distance: 46.1
click at [225, 77] on span "więcej niż dwie lub trzy godziny ." at bounding box center [277, 78] width 197 height 16
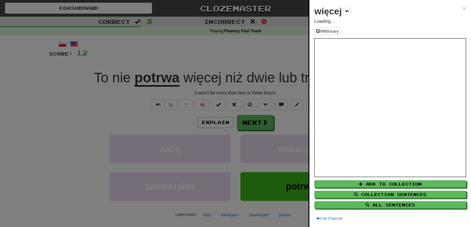
click at [235, 62] on div at bounding box center [235, 113] width 471 height 227
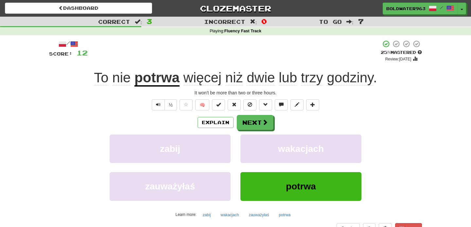
drag, startPoint x: 180, startPoint y: 67, endPoint x: 253, endPoint y: 66, distance: 72.9
click at [253, 66] on div "/ Score: 12 + 4 25 % Mastered Review: 2025-09-23 To nie potrwa więcej niż dwie …" at bounding box center [235, 142] width 373 height 205
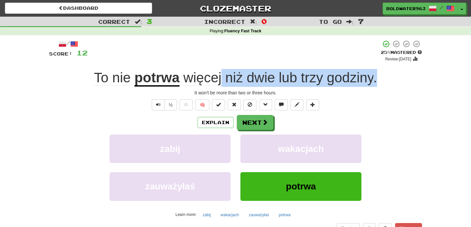
drag, startPoint x: 392, startPoint y: 78, endPoint x: 221, endPoint y: 77, distance: 170.6
click at [221, 77] on div "To nie potrwa więcej niż dwie lub trzy godziny ." at bounding box center [235, 78] width 373 height 18
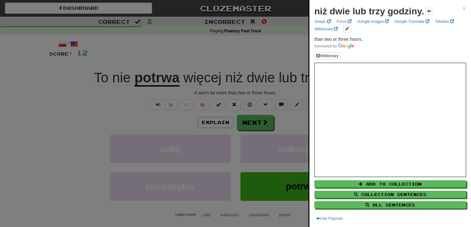
click at [272, 55] on div at bounding box center [235, 113] width 471 height 227
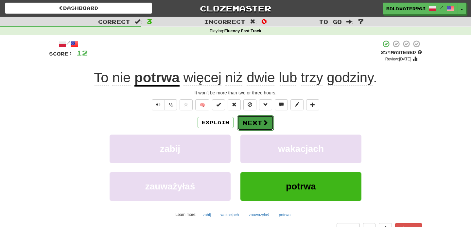
click at [248, 121] on button "Next" at bounding box center [255, 122] width 37 height 15
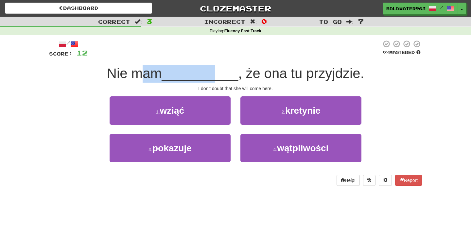
drag, startPoint x: 146, startPoint y: 73, endPoint x: 213, endPoint y: 73, distance: 67.7
click at [213, 73] on div "Nie mam __________ , że ona tu przyjdzie." at bounding box center [235, 74] width 373 height 18
click at [213, 73] on span "__________" at bounding box center [200, 73] width 76 height 15
click at [234, 130] on div "1 . wziąć" at bounding box center [170, 115] width 131 height 38
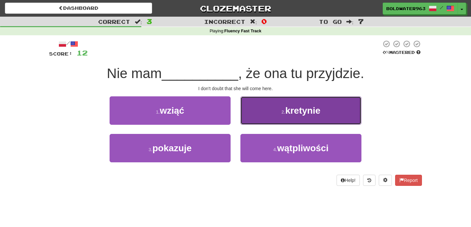
click at [272, 116] on button "2 . kretynie" at bounding box center [300, 110] width 121 height 28
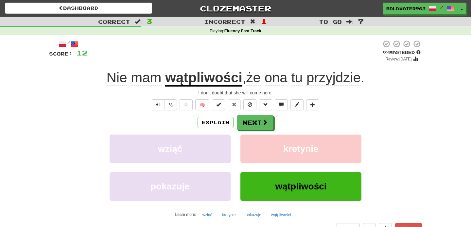
click at [200, 82] on u "wątpliwości" at bounding box center [203, 78] width 77 height 17
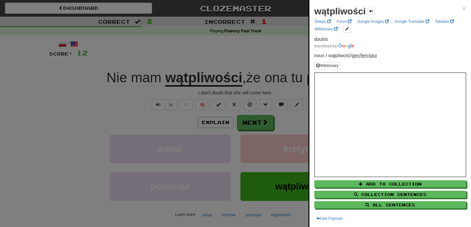
click at [253, 120] on div at bounding box center [235, 113] width 471 height 227
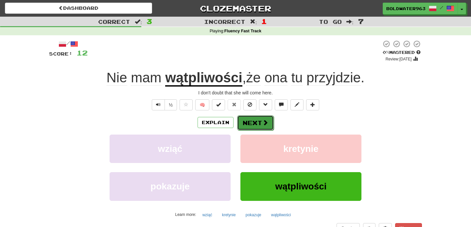
click at [261, 125] on button "Next" at bounding box center [255, 122] width 37 height 15
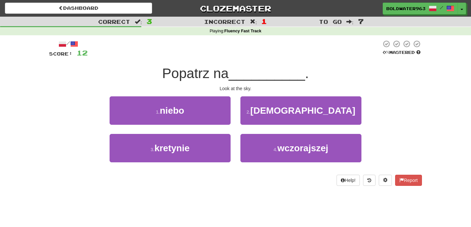
drag, startPoint x: 162, startPoint y: 73, endPoint x: 234, endPoint y: 70, distance: 72.6
click at [234, 70] on div "Popatrz na __________ ." at bounding box center [235, 74] width 373 height 18
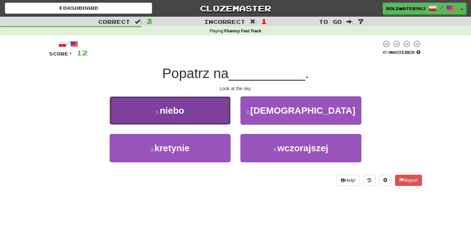
click at [201, 110] on button "1 . niebo" at bounding box center [170, 110] width 121 height 28
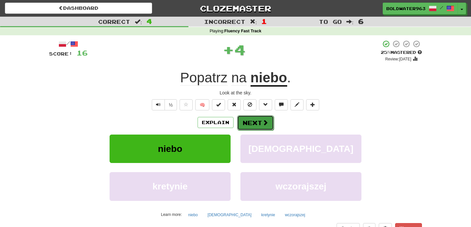
click at [258, 121] on button "Next" at bounding box center [255, 122] width 37 height 15
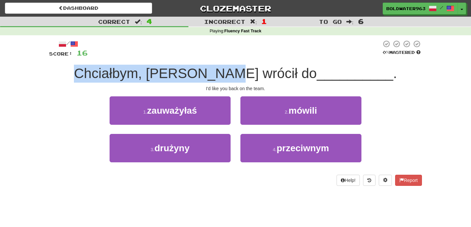
drag, startPoint x: 116, startPoint y: 73, endPoint x: 258, endPoint y: 72, distance: 141.9
click at [258, 72] on span "Chciałbym, żebyś wrócił do" at bounding box center [195, 73] width 243 height 15
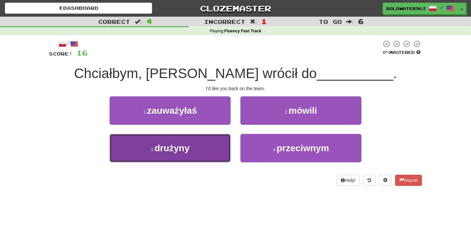
click at [203, 144] on button "3 . drużyny" at bounding box center [170, 148] width 121 height 28
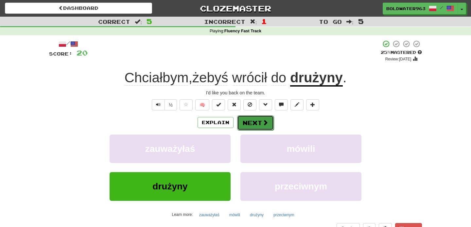
click at [248, 127] on button "Next" at bounding box center [255, 122] width 37 height 15
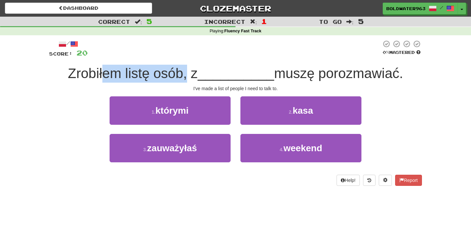
drag, startPoint x: 102, startPoint y: 80, endPoint x: 186, endPoint y: 70, distance: 85.0
click at [186, 70] on span "Zrobiłem listę osób, z" at bounding box center [133, 73] width 130 height 15
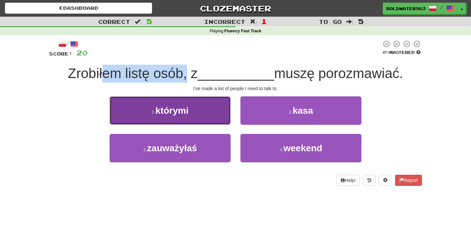
click at [195, 115] on button "1 . którymi" at bounding box center [170, 110] width 121 height 28
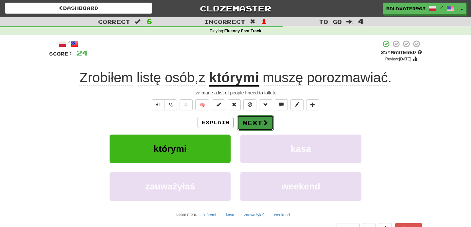
click at [253, 121] on button "Next" at bounding box center [255, 122] width 37 height 15
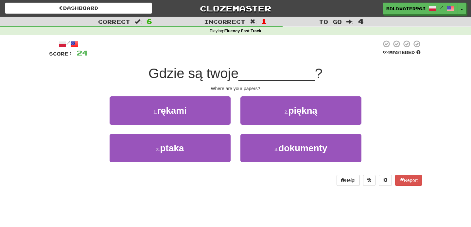
drag, startPoint x: 151, startPoint y: 72, endPoint x: 247, endPoint y: 74, distance: 96.1
click at [247, 74] on div "Gdzie są twoje __________ ?" at bounding box center [235, 74] width 373 height 18
click at [247, 74] on span "__________" at bounding box center [276, 73] width 76 height 15
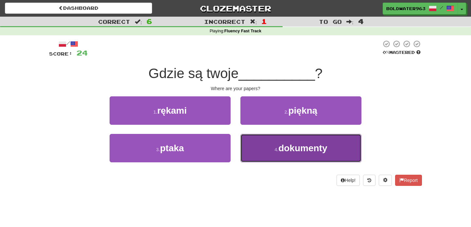
click at [265, 151] on button "4 . dokumenty" at bounding box center [300, 148] width 121 height 28
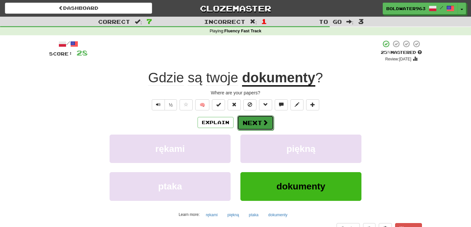
click at [255, 126] on button "Next" at bounding box center [255, 122] width 37 height 15
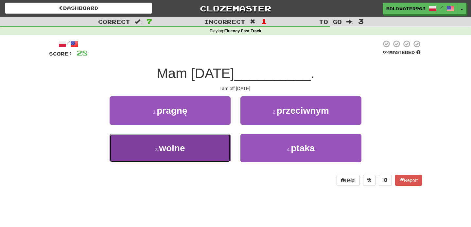
click at [215, 144] on button "3 . wolne" at bounding box center [170, 148] width 121 height 28
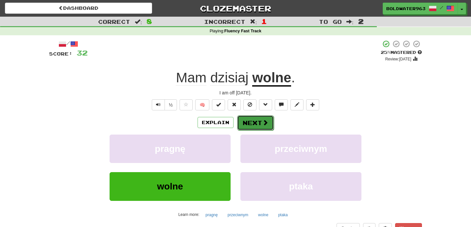
click at [251, 119] on button "Next" at bounding box center [255, 122] width 37 height 15
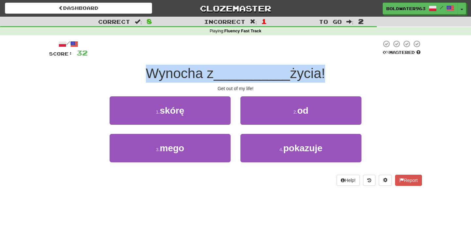
drag, startPoint x: 146, startPoint y: 75, endPoint x: 323, endPoint y: 75, distance: 176.5
click at [323, 75] on div "Wynocha z __________ życia!" at bounding box center [235, 74] width 373 height 18
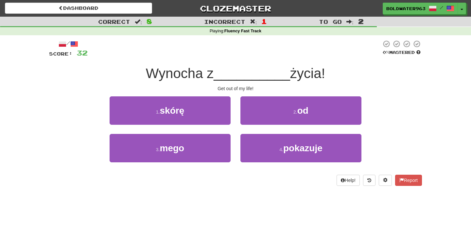
click at [181, 76] on span "Wynocha z" at bounding box center [180, 73] width 68 height 15
drag, startPoint x: 181, startPoint y: 69, endPoint x: 255, endPoint y: 69, distance: 74.5
click at [255, 69] on div "Wynocha z __________ życia!" at bounding box center [235, 74] width 373 height 18
click at [279, 73] on span "__________" at bounding box center [251, 73] width 76 height 15
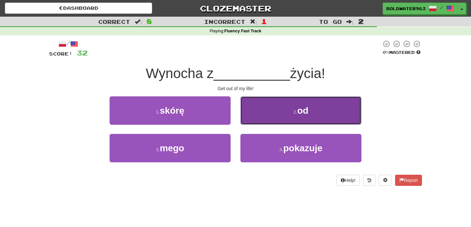
click at [269, 109] on button "2 . od" at bounding box center [300, 110] width 121 height 28
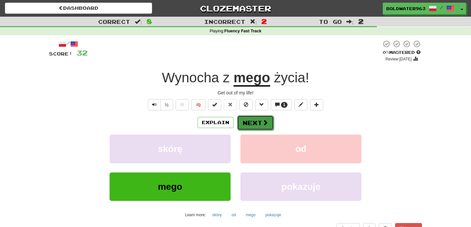
click at [255, 123] on button "Next" at bounding box center [255, 122] width 37 height 15
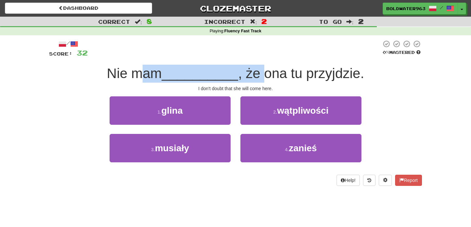
drag, startPoint x: 142, startPoint y: 73, endPoint x: 265, endPoint y: 77, distance: 123.0
click at [265, 77] on div "Nie mam __________ , że ona tu przyjdzie." at bounding box center [235, 74] width 373 height 18
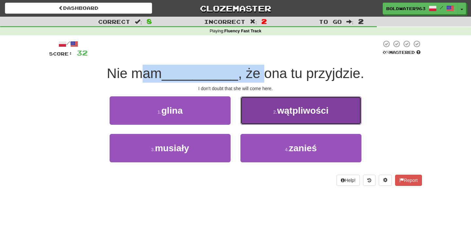
click at [265, 112] on button "2 . wątpliwości" at bounding box center [300, 110] width 121 height 28
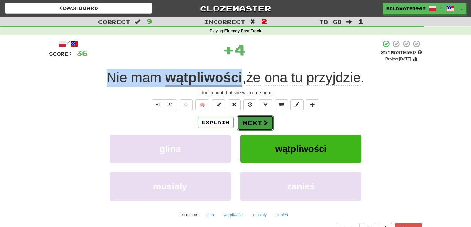
click at [257, 123] on button "Next" at bounding box center [255, 122] width 37 height 15
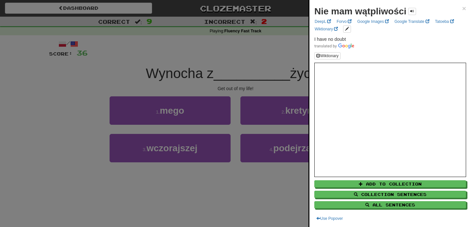
click at [161, 70] on div at bounding box center [235, 113] width 471 height 227
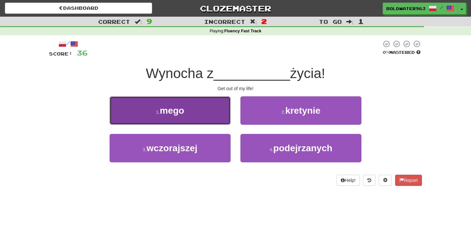
click at [199, 109] on button "1 . mego" at bounding box center [170, 110] width 121 height 28
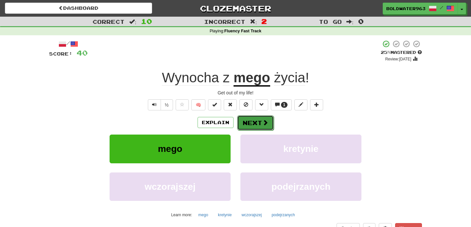
click at [263, 125] on span at bounding box center [265, 123] width 6 height 6
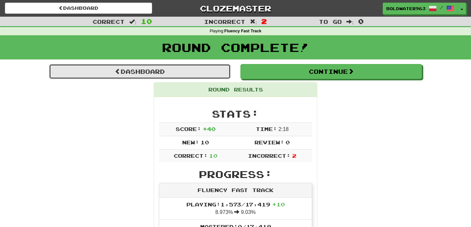
click at [175, 71] on link "Dashboard" at bounding box center [139, 71] width 181 height 15
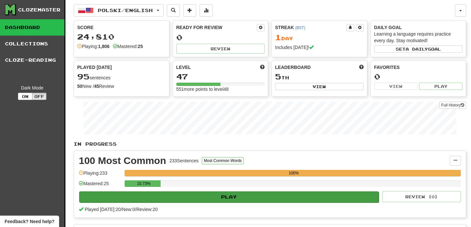
scroll to position [110, 0]
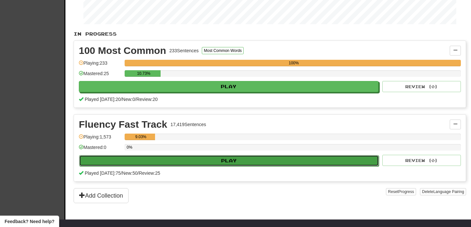
click at [211, 162] on button "Play" at bounding box center [228, 160] width 299 height 11
select select "**"
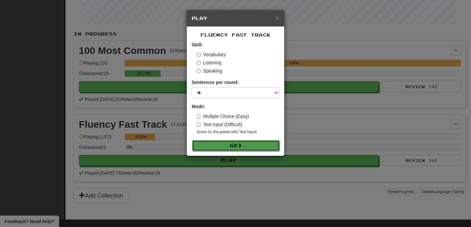
click at [223, 145] on button "Go" at bounding box center [236, 145] width 88 height 11
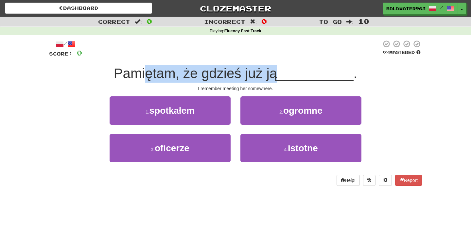
drag, startPoint x: 149, startPoint y: 69, endPoint x: 277, endPoint y: 73, distance: 127.9
click at [277, 73] on span "Pamiętam, że gdzieś już ją" at bounding box center [195, 73] width 163 height 15
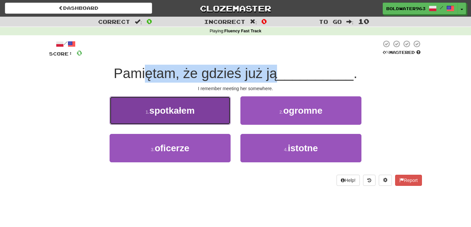
click at [198, 112] on button "1 . spotkałem" at bounding box center [170, 110] width 121 height 28
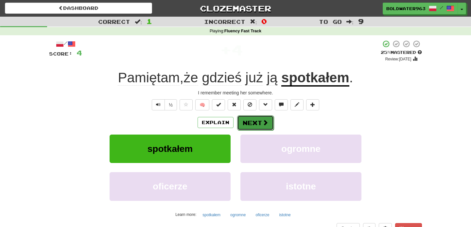
click at [254, 121] on button "Next" at bounding box center [255, 122] width 37 height 15
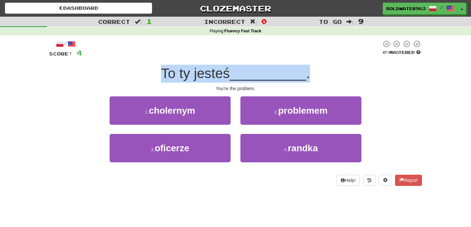
drag, startPoint x: 163, startPoint y: 73, endPoint x: 331, endPoint y: 76, distance: 167.7
click at [331, 76] on div "To ty jesteś __________ ." at bounding box center [235, 74] width 373 height 18
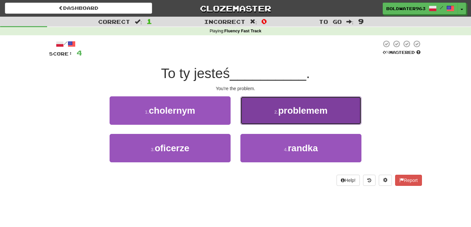
click at [288, 110] on span "problemem" at bounding box center [302, 111] width 49 height 10
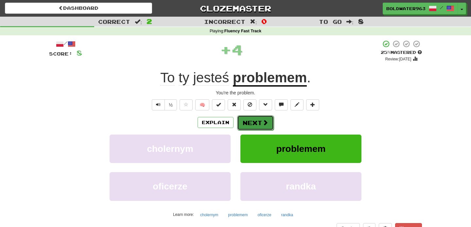
click at [260, 123] on button "Next" at bounding box center [255, 122] width 37 height 15
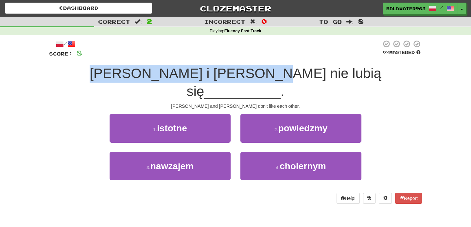
drag, startPoint x: 124, startPoint y: 71, endPoint x: 274, endPoint y: 76, distance: 150.8
click at [274, 76] on div "Tom i Mary nie lubią się __________ ." at bounding box center [235, 83] width 373 height 36
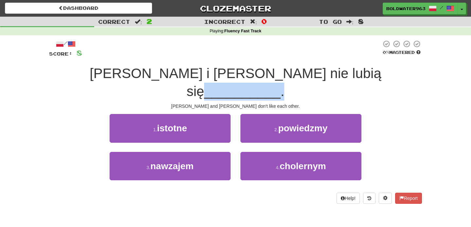
drag, startPoint x: 349, startPoint y: 75, endPoint x: 274, endPoint y: 74, distance: 75.5
click at [274, 74] on div "Tom i Mary nie lubią się __________ ." at bounding box center [235, 83] width 373 height 36
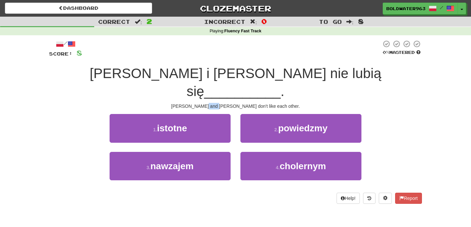
drag, startPoint x: 230, startPoint y: 89, endPoint x: 240, endPoint y: 89, distance: 10.1
click at [240, 103] on div "Tom and Mary don't like each other." at bounding box center [235, 106] width 373 height 7
click at [234, 127] on div "1 . istotne" at bounding box center [170, 133] width 131 height 38
drag, startPoint x: 224, startPoint y: 76, endPoint x: 249, endPoint y: 76, distance: 25.5
click at [249, 76] on span "Tom i Mary nie lubią się" at bounding box center [236, 82] width 292 height 33
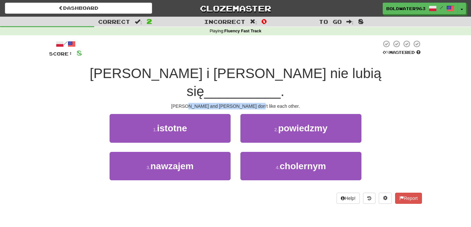
drag, startPoint x: 272, startPoint y: 89, endPoint x: 213, endPoint y: 89, distance: 58.8
click at [213, 103] on div "Tom and Mary don't like each other." at bounding box center [235, 106] width 373 height 7
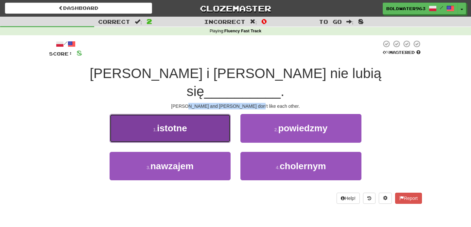
click at [214, 114] on button "1 . istotne" at bounding box center [170, 128] width 121 height 28
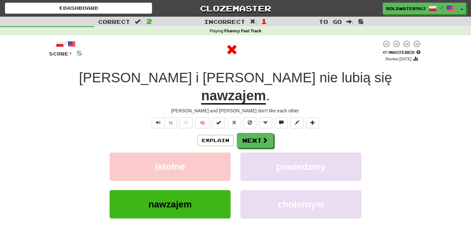
click at [266, 88] on u "nawzajem" at bounding box center [233, 96] width 65 height 17
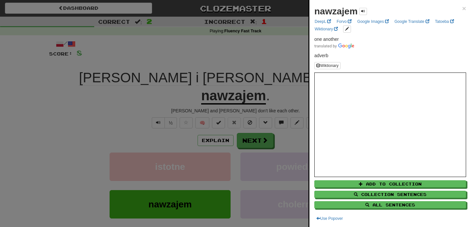
click at [282, 58] on div at bounding box center [235, 113] width 471 height 227
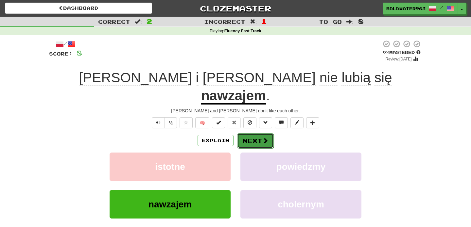
click at [252, 133] on button "Next" at bounding box center [255, 140] width 37 height 15
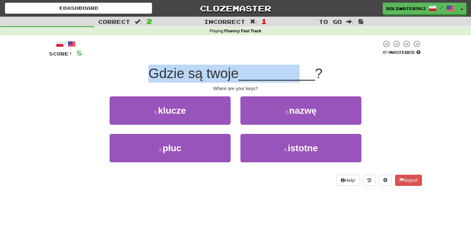
drag, startPoint x: 152, startPoint y: 75, endPoint x: 299, endPoint y: 81, distance: 146.9
click at [299, 81] on div "Gdzie są twoje __________ ?" at bounding box center [235, 74] width 373 height 18
click at [299, 81] on span "__________" at bounding box center [276, 73] width 76 height 15
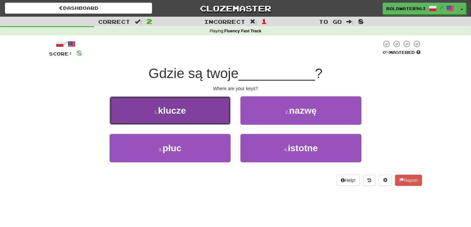
click at [206, 119] on button "1 . klucze" at bounding box center [170, 110] width 121 height 28
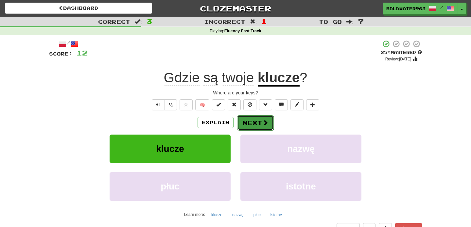
click at [254, 124] on button "Next" at bounding box center [255, 122] width 37 height 15
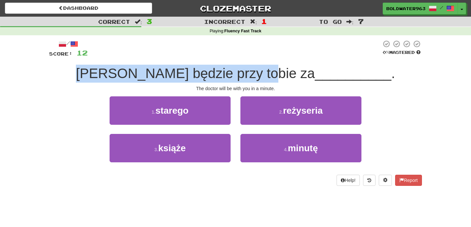
drag, startPoint x: 114, startPoint y: 76, endPoint x: 285, endPoint y: 77, distance: 171.6
click at [285, 77] on div "Lekarz będzie przy tobie za __________ ." at bounding box center [235, 74] width 373 height 18
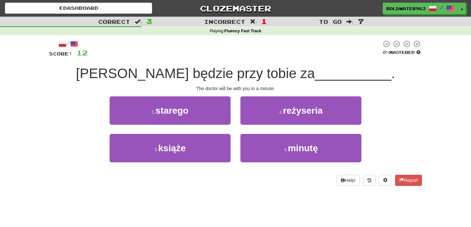
click at [275, 77] on span "Lekarz będzie przy tobie za" at bounding box center [195, 73] width 239 height 15
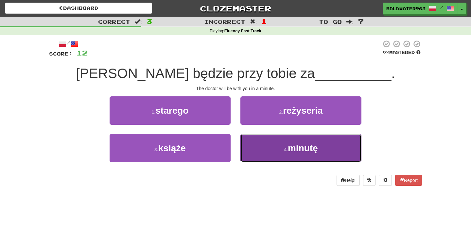
click at [260, 149] on button "4 . minutę" at bounding box center [300, 148] width 121 height 28
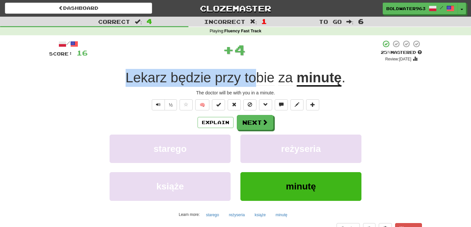
drag, startPoint x: 108, startPoint y: 83, endPoint x: 299, endPoint y: 81, distance: 190.9
click at [299, 81] on div "Lekarz będzie przy tobie za minutę ." at bounding box center [235, 78] width 373 height 18
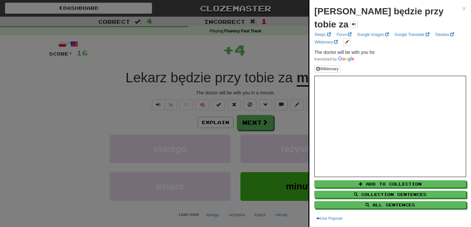
click at [286, 61] on div at bounding box center [235, 113] width 471 height 227
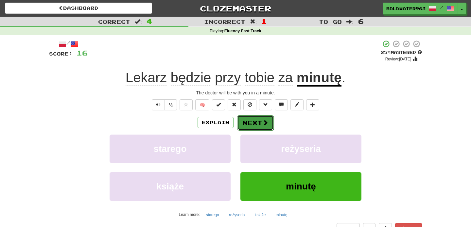
click at [254, 126] on button "Next" at bounding box center [255, 122] width 37 height 15
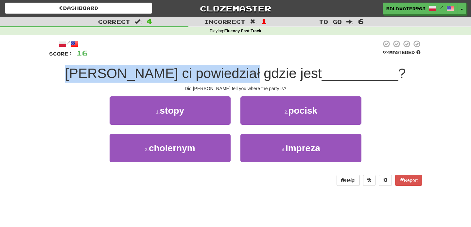
drag, startPoint x: 98, startPoint y: 75, endPoint x: 269, endPoint y: 76, distance: 171.3
click at [269, 76] on span "Czy Tom ci powiedział gdzie jest" at bounding box center [193, 73] width 256 height 15
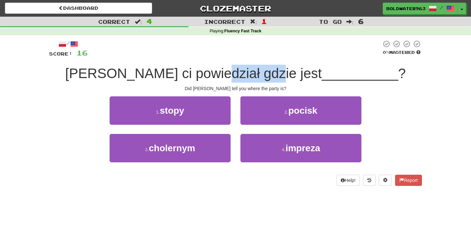
drag, startPoint x: 287, startPoint y: 78, endPoint x: 238, endPoint y: 78, distance: 49.0
click at [238, 78] on span "Czy Tom ci powiedział gdzie jest" at bounding box center [193, 73] width 256 height 15
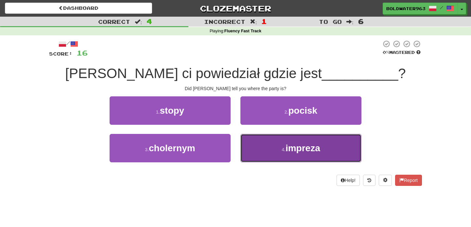
click at [280, 155] on button "4 . impreza" at bounding box center [300, 148] width 121 height 28
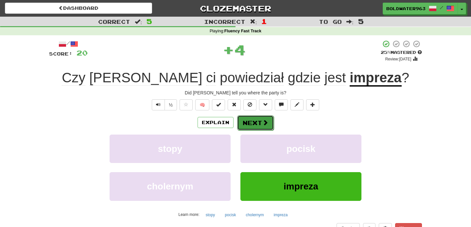
click at [258, 122] on button "Next" at bounding box center [255, 122] width 37 height 15
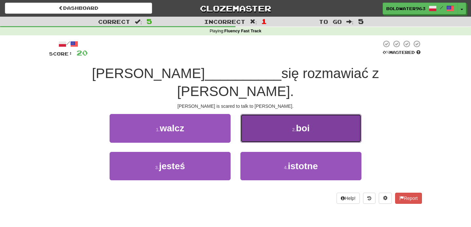
click at [282, 114] on button "2 . boi" at bounding box center [300, 128] width 121 height 28
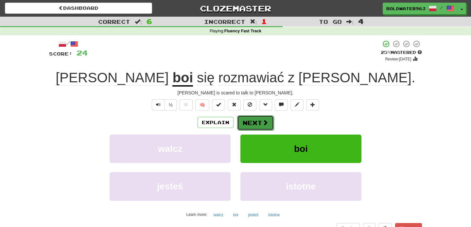
click at [253, 121] on button "Next" at bounding box center [255, 122] width 37 height 15
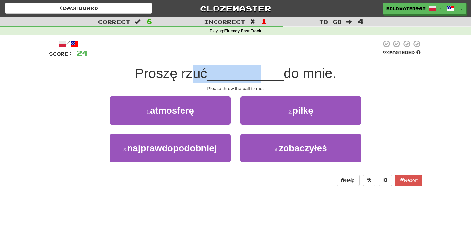
drag, startPoint x: 194, startPoint y: 71, endPoint x: 258, endPoint y: 75, distance: 64.2
click at [258, 75] on div "Proszę rzuć __________ do mnie." at bounding box center [235, 74] width 373 height 18
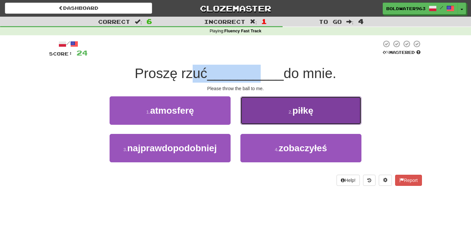
click at [287, 109] on button "2 . piłkę" at bounding box center [300, 110] width 121 height 28
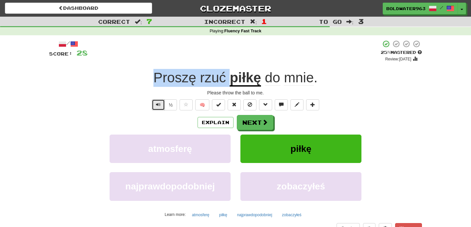
click at [160, 104] on span "Text-to-speech controls" at bounding box center [158, 104] width 5 height 5
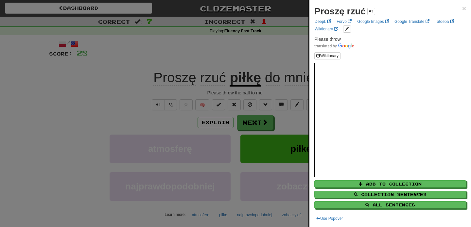
click at [244, 62] on div at bounding box center [235, 113] width 471 height 227
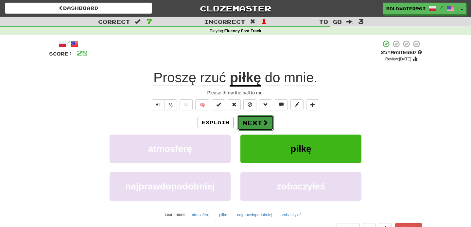
click at [263, 126] on span at bounding box center [265, 123] width 6 height 6
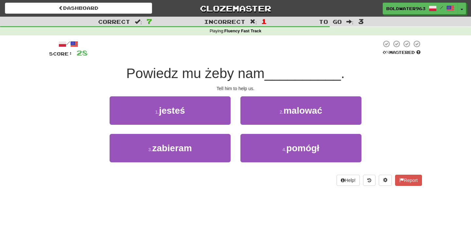
drag, startPoint x: 206, startPoint y: 72, endPoint x: 269, endPoint y: 79, distance: 63.2
click at [264, 79] on span "Powiedz mu żeby nam" at bounding box center [195, 73] width 138 height 15
drag, startPoint x: 186, startPoint y: 75, endPoint x: 243, endPoint y: 75, distance: 56.9
click at [243, 75] on span "Powiedz mu żeby nam" at bounding box center [195, 73] width 138 height 15
click at [257, 75] on span "Powiedz mu żeby nam" at bounding box center [195, 73] width 138 height 15
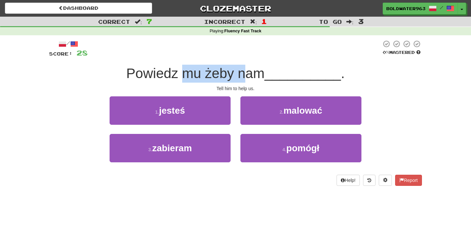
drag, startPoint x: 186, startPoint y: 73, endPoint x: 248, endPoint y: 75, distance: 62.2
click at [248, 75] on span "Powiedz mu żeby nam" at bounding box center [195, 73] width 138 height 15
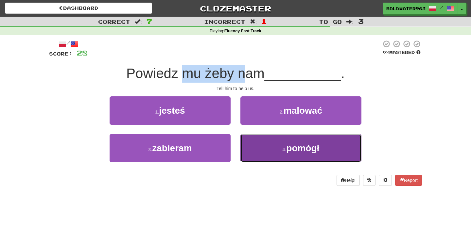
click at [301, 150] on span "pomógł" at bounding box center [302, 148] width 33 height 10
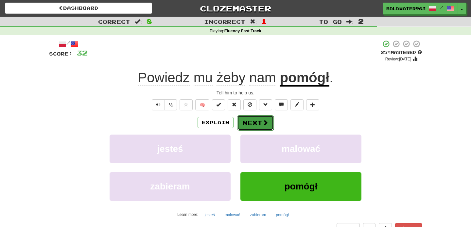
click at [255, 121] on button "Next" at bounding box center [255, 122] width 37 height 15
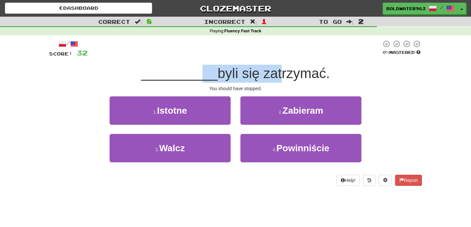
drag, startPoint x: 198, startPoint y: 72, endPoint x: 275, endPoint y: 75, distance: 76.2
click at [275, 75] on div "__________ byli się zatrzymać." at bounding box center [235, 74] width 373 height 18
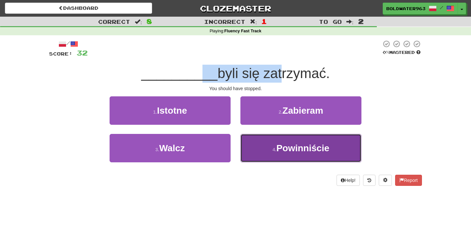
click at [299, 155] on button "4 . Powinniście" at bounding box center [300, 148] width 121 height 28
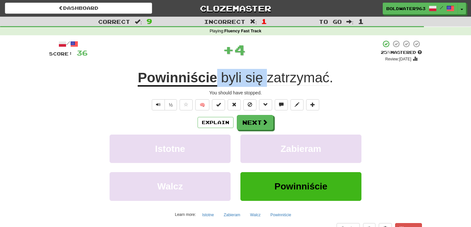
drag, startPoint x: 217, startPoint y: 78, endPoint x: 266, endPoint y: 81, distance: 49.1
click at [266, 81] on span "byli się zatrzymać ." at bounding box center [275, 78] width 116 height 16
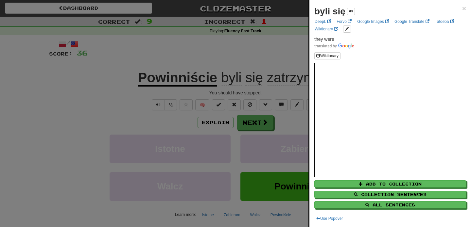
click at [296, 58] on div at bounding box center [235, 113] width 471 height 227
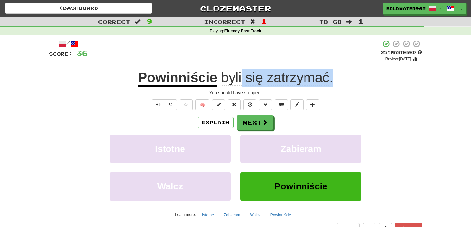
drag, startPoint x: 242, startPoint y: 79, endPoint x: 347, endPoint y: 78, distance: 105.3
click at [347, 78] on div "Powinniście byli się zatrzymać ." at bounding box center [235, 78] width 373 height 18
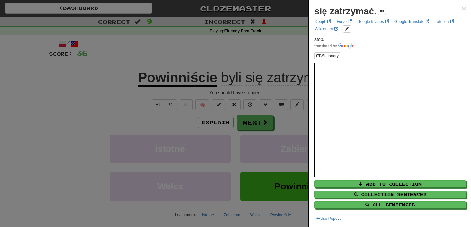
click at [300, 54] on div at bounding box center [235, 113] width 471 height 227
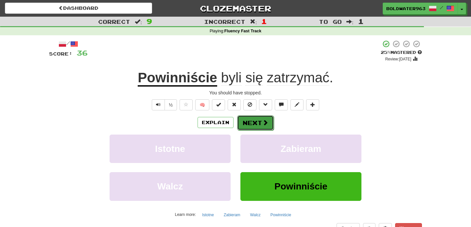
click at [259, 123] on button "Next" at bounding box center [255, 122] width 37 height 15
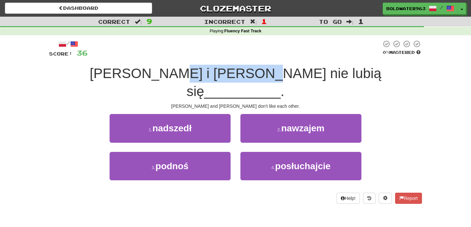
drag, startPoint x: 198, startPoint y: 74, endPoint x: 266, endPoint y: 74, distance: 67.7
click at [266, 74] on span "Tom i Mary nie lubią się" at bounding box center [236, 82] width 292 height 33
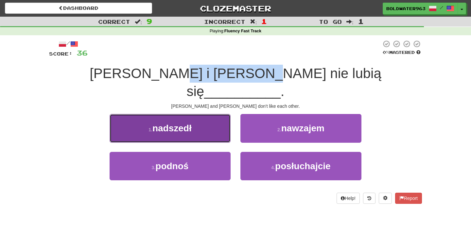
click at [204, 114] on button "1 . nadszedł" at bounding box center [170, 128] width 121 height 28
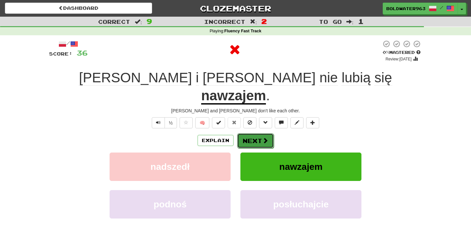
click at [252, 133] on button "Next" at bounding box center [255, 140] width 37 height 15
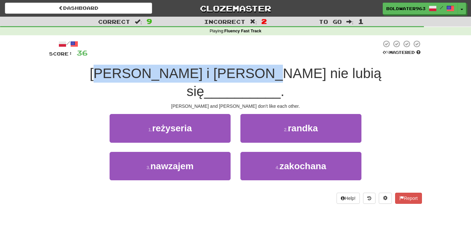
drag, startPoint x: 131, startPoint y: 72, endPoint x: 266, endPoint y: 75, distance: 134.4
click at [266, 75] on span "Tom i Mary nie lubią się" at bounding box center [236, 82] width 292 height 33
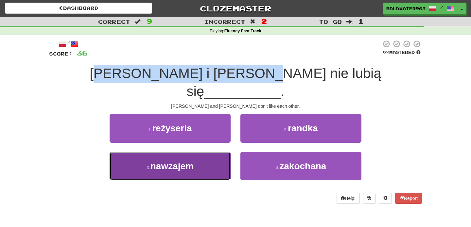
click at [209, 152] on button "3 . nawzajem" at bounding box center [170, 166] width 121 height 28
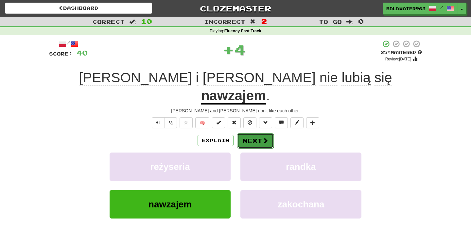
click at [254, 133] on button "Next" at bounding box center [255, 140] width 37 height 15
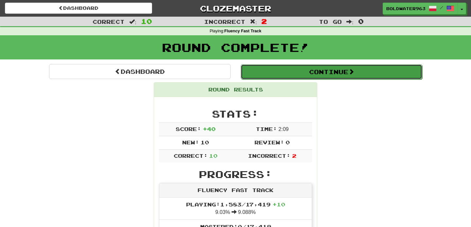
click at [274, 72] on button "Continue" at bounding box center [331, 71] width 181 height 15
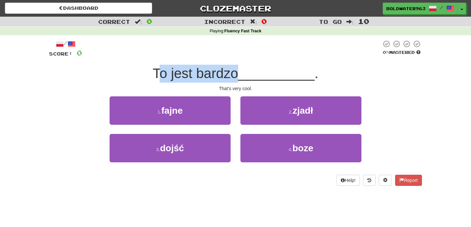
drag, startPoint x: 163, startPoint y: 75, endPoint x: 242, endPoint y: 76, distance: 78.8
click at [238, 76] on span "To jest bardzo" at bounding box center [195, 73] width 85 height 15
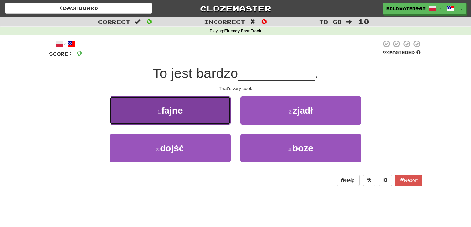
click at [209, 111] on button "1 . fajne" at bounding box center [170, 110] width 121 height 28
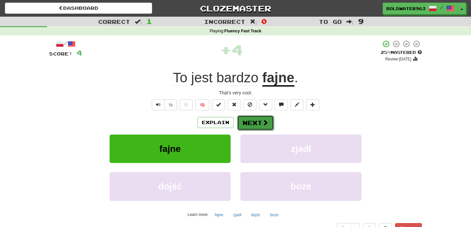
click at [256, 119] on button "Next" at bounding box center [255, 122] width 37 height 15
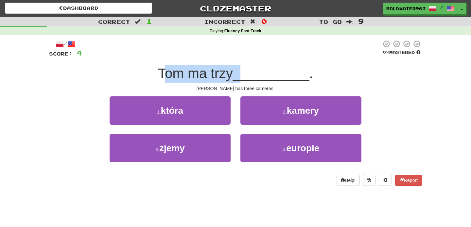
drag, startPoint x: 166, startPoint y: 73, endPoint x: 244, endPoint y: 75, distance: 78.5
click at [244, 75] on div "Tom ma trzy __________ ." at bounding box center [235, 74] width 373 height 18
click at [244, 75] on span "__________" at bounding box center [271, 73] width 76 height 15
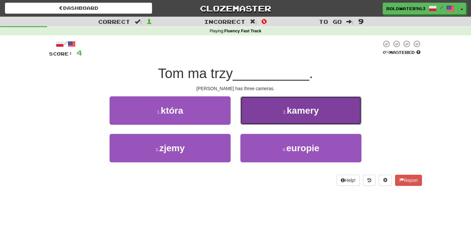
click at [278, 114] on button "2 . kamery" at bounding box center [300, 110] width 121 height 28
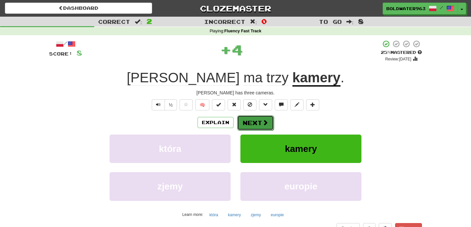
click at [261, 126] on button "Next" at bounding box center [255, 122] width 37 height 15
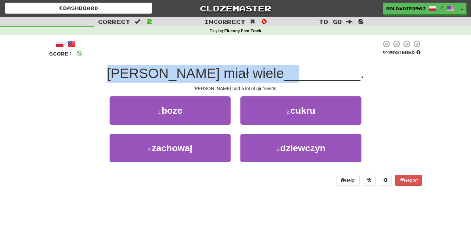
drag, startPoint x: 152, startPoint y: 71, endPoint x: 260, endPoint y: 73, distance: 107.2
click at [260, 73] on div "Tom miał wiele __________ ." at bounding box center [235, 74] width 373 height 18
click at [284, 73] on span "__________" at bounding box center [322, 73] width 76 height 15
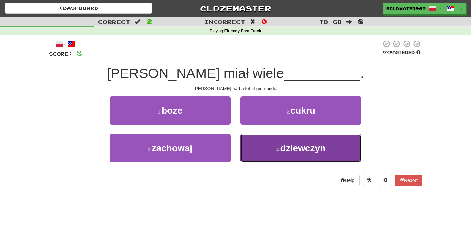
click at [279, 147] on small "4 ." at bounding box center [278, 149] width 4 height 5
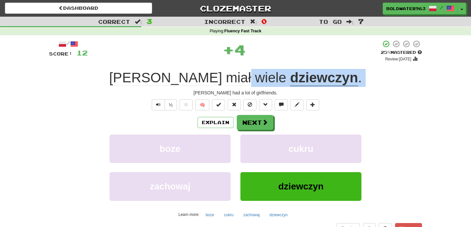
drag, startPoint x: 208, startPoint y: 78, endPoint x: 335, endPoint y: 89, distance: 128.0
click at [335, 89] on div "/ Score: 12 + 4 25 % Mastered Review: 2025-09-23 Tom miał wiele dziewczyn . Tom…" at bounding box center [235, 142] width 373 height 205
click at [337, 81] on div "Tom miał wiele dziewczyn ." at bounding box center [235, 78] width 373 height 18
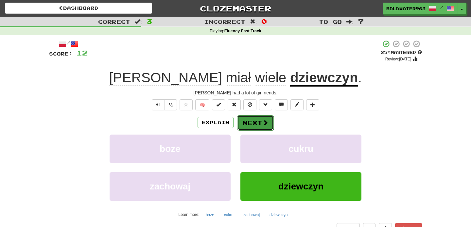
click at [252, 125] on button "Next" at bounding box center [255, 122] width 37 height 15
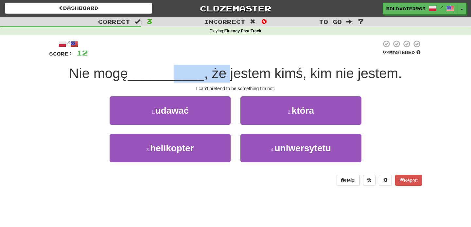
drag, startPoint x: 171, startPoint y: 77, endPoint x: 228, endPoint y: 77, distance: 56.6
click at [228, 77] on div "Nie mogę __________ , że jestem kimś, kim nie jestem." at bounding box center [235, 74] width 373 height 18
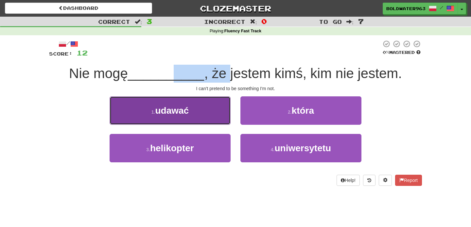
click at [194, 111] on button "1 . udawać" at bounding box center [170, 110] width 121 height 28
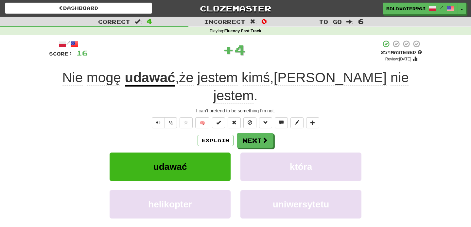
click at [167, 79] on u "udawać" at bounding box center [150, 78] width 50 height 17
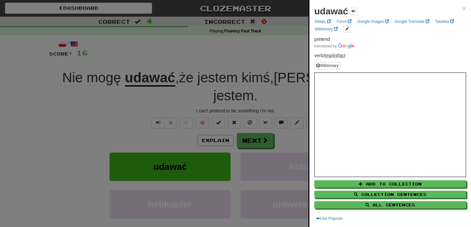
click at [214, 50] on div at bounding box center [235, 113] width 471 height 227
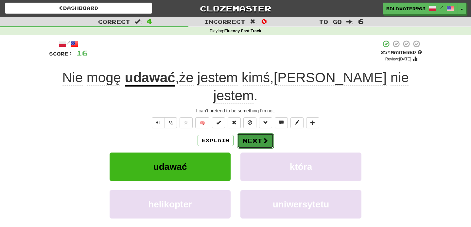
click at [262, 138] on span at bounding box center [265, 141] width 6 height 6
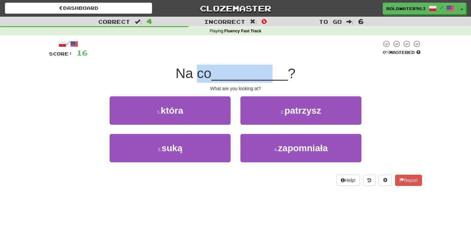
drag, startPoint x: 200, startPoint y: 75, endPoint x: 272, endPoint y: 75, distance: 71.6
click at [272, 75] on div "Na co __________ ?" at bounding box center [235, 74] width 373 height 18
click at [272, 75] on span "__________" at bounding box center [249, 73] width 76 height 15
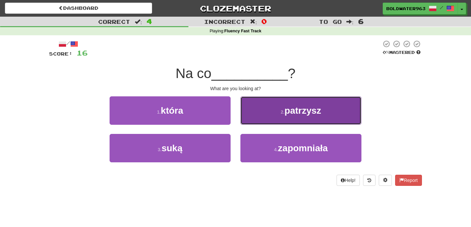
click at [305, 117] on button "2 . patrzysz" at bounding box center [300, 110] width 121 height 28
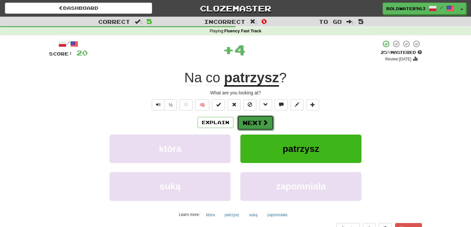
click at [254, 126] on button "Next" at bounding box center [255, 122] width 37 height 15
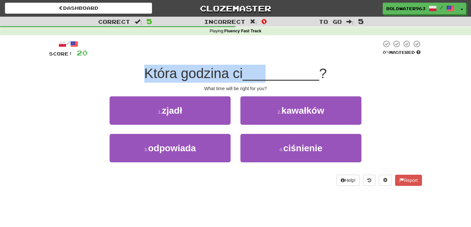
drag, startPoint x: 146, startPoint y: 72, endPoint x: 268, endPoint y: 73, distance: 122.6
click at [268, 73] on div "Która godzina ci __________ ?" at bounding box center [235, 74] width 373 height 18
click at [268, 73] on span "__________" at bounding box center [281, 73] width 76 height 15
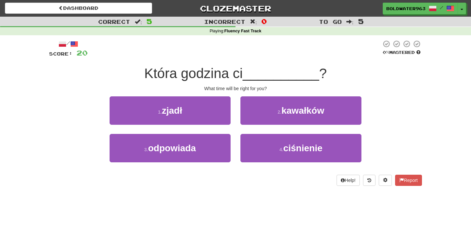
click at [233, 129] on div "1 . zjadł" at bounding box center [170, 115] width 131 height 38
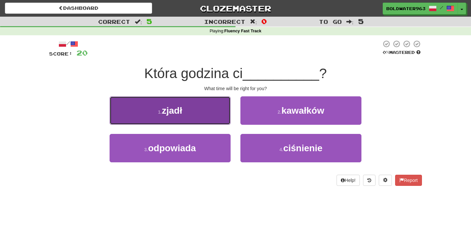
click at [196, 111] on button "1 . zjadł" at bounding box center [170, 110] width 121 height 28
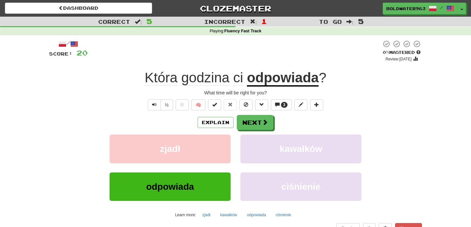
click at [272, 79] on u "odpowiada" at bounding box center [283, 78] width 72 height 17
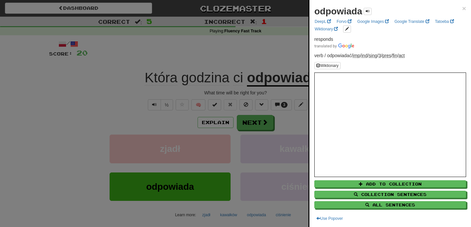
click at [253, 61] on div at bounding box center [235, 113] width 471 height 227
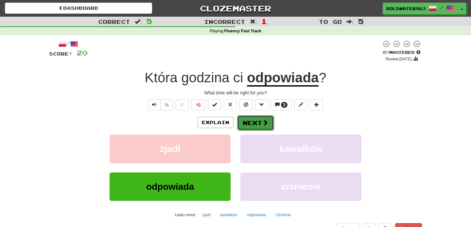
click at [251, 128] on button "Next" at bounding box center [255, 122] width 37 height 15
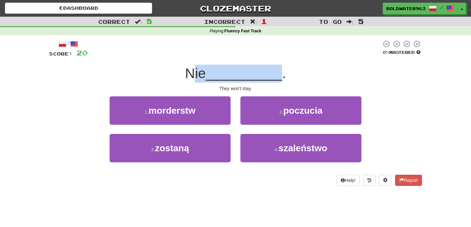
drag, startPoint x: 194, startPoint y: 75, endPoint x: 278, endPoint y: 76, distance: 84.3
click at [278, 76] on div "Nie __________ ." at bounding box center [235, 74] width 373 height 18
click at [278, 76] on span "__________" at bounding box center [244, 73] width 76 height 15
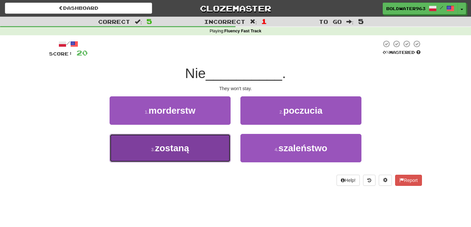
click at [216, 144] on button "3 . zostaną" at bounding box center [170, 148] width 121 height 28
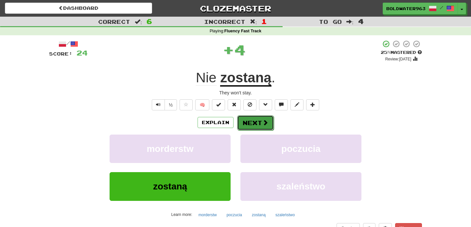
click at [258, 118] on button "Next" at bounding box center [255, 122] width 37 height 15
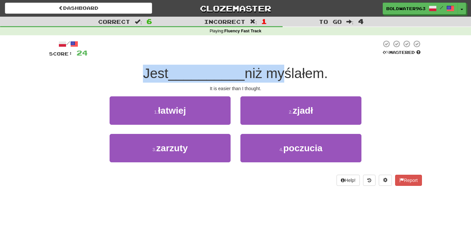
drag, startPoint x: 134, startPoint y: 67, endPoint x: 277, endPoint y: 66, distance: 142.5
click at [277, 66] on div "Jest __________ niż myślałem." at bounding box center [235, 74] width 373 height 18
click at [277, 66] on span "niż myślałem." at bounding box center [286, 73] width 83 height 15
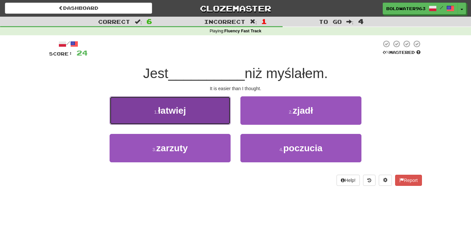
click at [202, 114] on button "1 . łatwiej" at bounding box center [170, 110] width 121 height 28
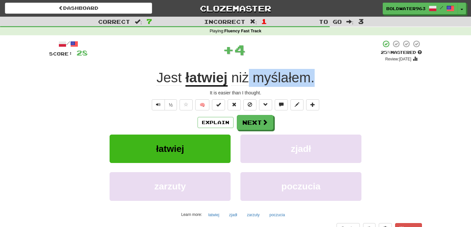
drag, startPoint x: 249, startPoint y: 80, endPoint x: 343, endPoint y: 83, distance: 93.9
click at [343, 83] on div "Jest łatwiej niż myślałem ." at bounding box center [235, 78] width 373 height 18
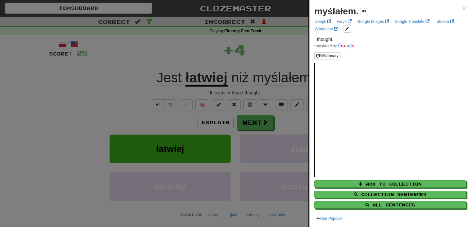
click at [260, 127] on div at bounding box center [235, 113] width 471 height 227
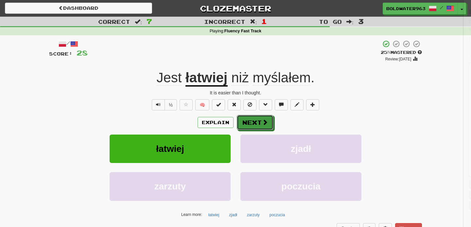
click at [253, 123] on button "Next" at bounding box center [255, 122] width 37 height 15
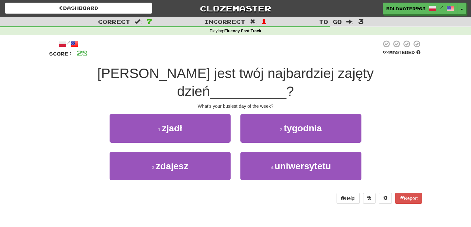
click at [97, 76] on span "Jaki jest twój najbardziej zajęty dzień" at bounding box center [235, 82] width 276 height 33
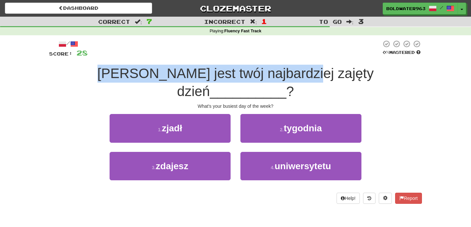
drag, startPoint x: 92, startPoint y: 76, endPoint x: 243, endPoint y: 74, distance: 151.4
click at [243, 74] on span "Jaki jest twój najbardziej zajęty dzień" at bounding box center [235, 82] width 276 height 33
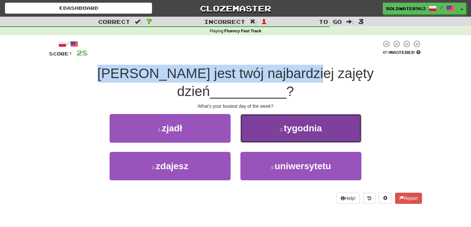
click at [247, 114] on button "2 . tygodnia" at bounding box center [300, 128] width 121 height 28
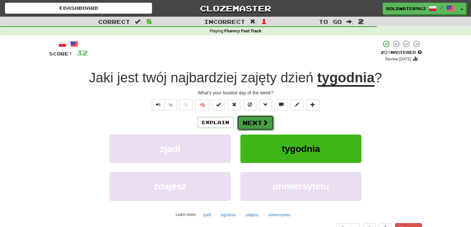
click at [251, 124] on button "Next" at bounding box center [255, 122] width 37 height 15
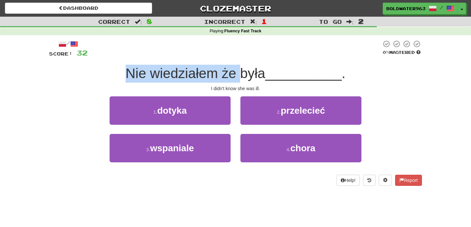
drag, startPoint x: 130, startPoint y: 74, endPoint x: 238, endPoint y: 74, distance: 108.5
click at [238, 74] on span "Nie wiedziałem że była" at bounding box center [196, 73] width 140 height 15
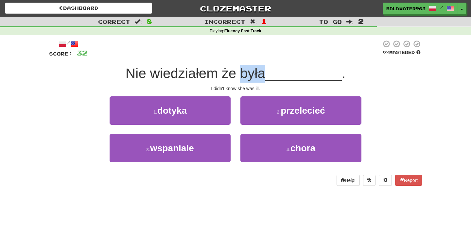
drag, startPoint x: 265, startPoint y: 75, endPoint x: 245, endPoint y: 73, distance: 20.7
click at [245, 73] on span "Nie wiedziałem że była" at bounding box center [196, 73] width 140 height 15
drag, startPoint x: 154, startPoint y: 73, endPoint x: 271, endPoint y: 77, distance: 117.4
click at [271, 77] on div "Nie wiedziałem że była __________ ." at bounding box center [235, 74] width 373 height 18
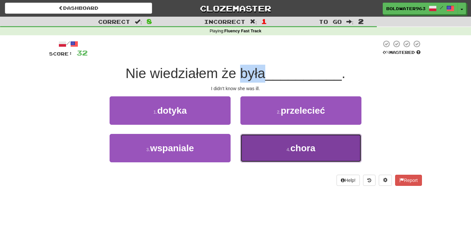
click at [273, 148] on button "4 . chora" at bounding box center [300, 148] width 121 height 28
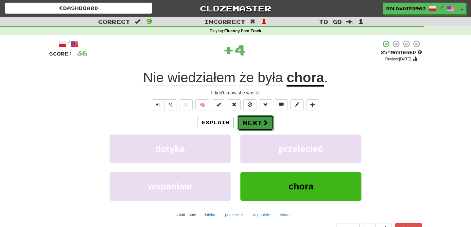
click at [244, 125] on button "Next" at bounding box center [255, 122] width 37 height 15
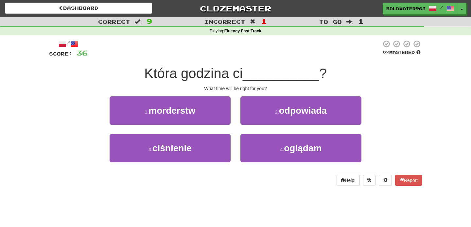
drag, startPoint x: 147, startPoint y: 76, endPoint x: 247, endPoint y: 75, distance: 100.7
click at [243, 75] on span "Która godzina ci" at bounding box center [193, 73] width 98 height 15
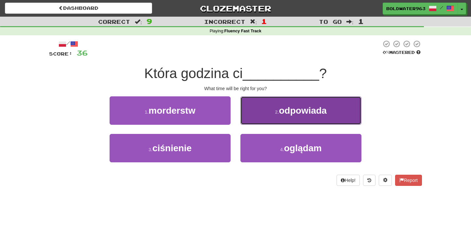
click at [271, 117] on button "2 . odpowiada" at bounding box center [300, 110] width 121 height 28
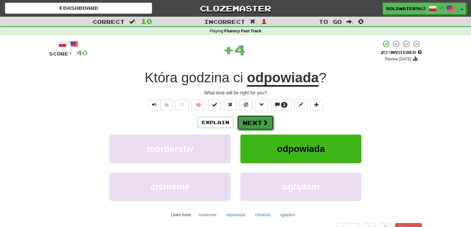
click at [253, 126] on button "Next" at bounding box center [255, 122] width 37 height 15
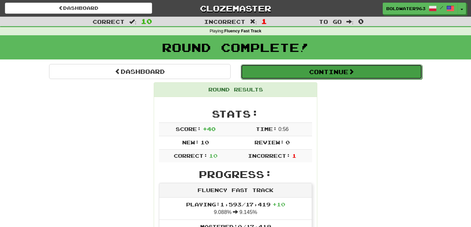
click at [260, 70] on button "Continue" at bounding box center [331, 71] width 181 height 15
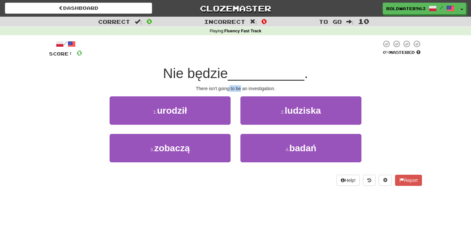
drag, startPoint x: 229, startPoint y: 88, endPoint x: 240, endPoint y: 88, distance: 10.5
click at [240, 88] on div "There isn't going to be an investigation." at bounding box center [235, 88] width 373 height 7
click at [242, 89] on div "There isn't going to be an investigation." at bounding box center [235, 88] width 373 height 7
drag, startPoint x: 241, startPoint y: 89, endPoint x: 264, endPoint y: 89, distance: 23.2
click at [264, 89] on div "There isn't going to be an investigation." at bounding box center [235, 88] width 373 height 7
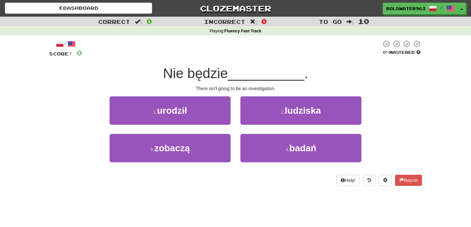
click at [233, 108] on div "1 . urodził" at bounding box center [170, 115] width 131 height 38
drag, startPoint x: 229, startPoint y: 88, endPoint x: 241, endPoint y: 88, distance: 12.1
click at [241, 88] on div "There isn't going to be an investigation." at bounding box center [235, 88] width 373 height 7
click at [276, 88] on div "There isn't going to be an investigation." at bounding box center [235, 88] width 373 height 7
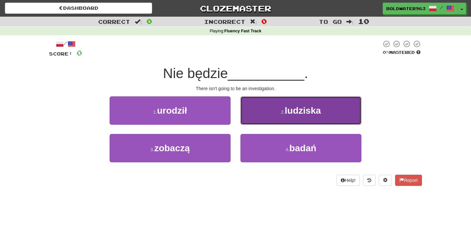
click at [274, 111] on button "2 . ludziska" at bounding box center [300, 110] width 121 height 28
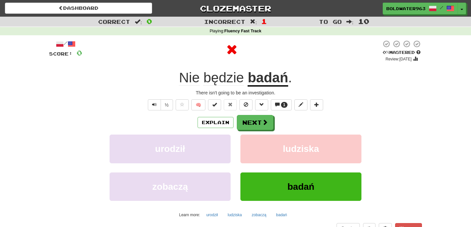
click at [269, 81] on u "badań" at bounding box center [267, 78] width 41 height 17
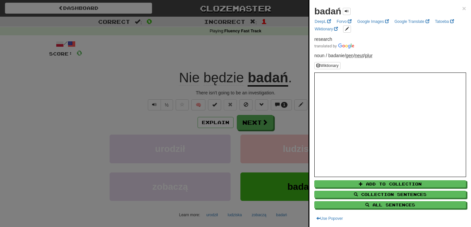
click at [254, 122] on div at bounding box center [235, 113] width 471 height 227
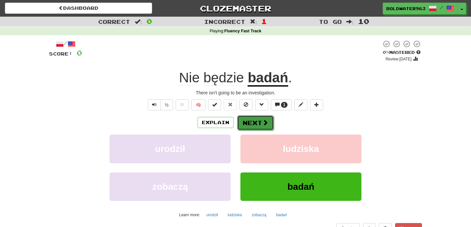
click at [248, 121] on button "Next" at bounding box center [255, 122] width 37 height 15
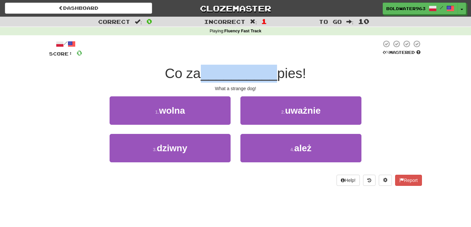
drag, startPoint x: 205, startPoint y: 75, endPoint x: 271, endPoint y: 75, distance: 66.7
click at [271, 75] on span "__________" at bounding box center [239, 73] width 76 height 15
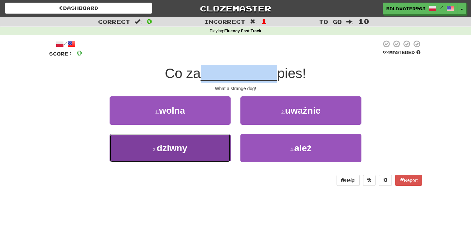
click at [219, 145] on button "3 . dziwny" at bounding box center [170, 148] width 121 height 28
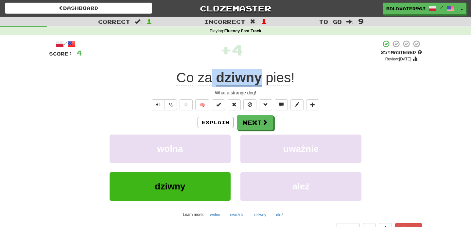
drag, startPoint x: 213, startPoint y: 78, endPoint x: 261, endPoint y: 76, distance: 48.4
click at [261, 76] on div "Co za dziwny pies !" at bounding box center [235, 78] width 373 height 18
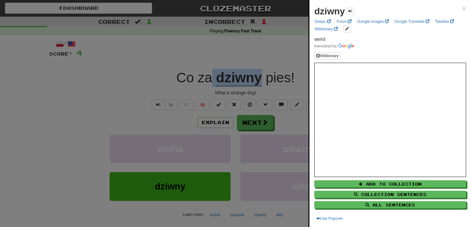
click at [296, 76] on div at bounding box center [235, 113] width 471 height 227
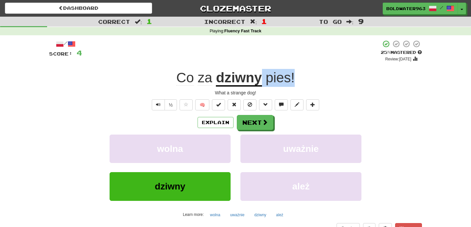
drag, startPoint x: 296, startPoint y: 79, endPoint x: 262, endPoint y: 80, distance: 34.3
click at [262, 80] on div "Co za dziwny pies !" at bounding box center [235, 78] width 373 height 18
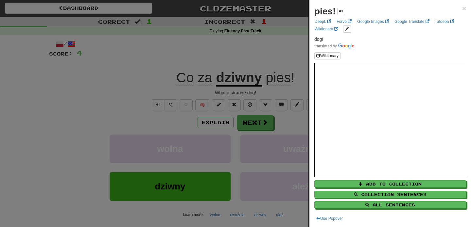
click at [297, 82] on div at bounding box center [235, 113] width 471 height 227
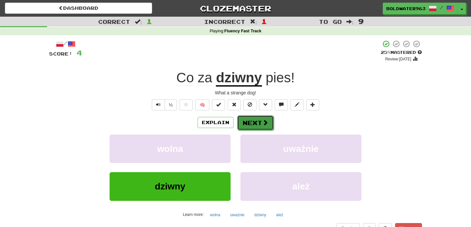
click at [256, 121] on button "Next" at bounding box center [255, 122] width 37 height 15
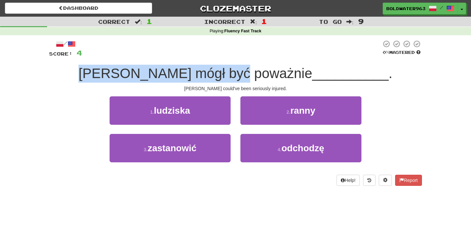
drag, startPoint x: 123, startPoint y: 73, endPoint x: 275, endPoint y: 79, distance: 152.5
click at [275, 79] on div "Tom mógł być poważnie __________ ." at bounding box center [235, 74] width 373 height 18
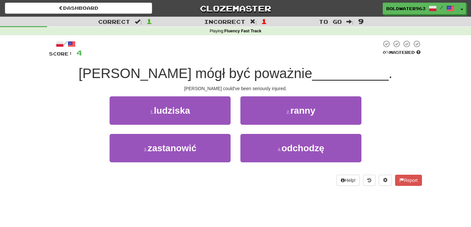
click at [233, 105] on div "1 . ludziska" at bounding box center [170, 115] width 131 height 38
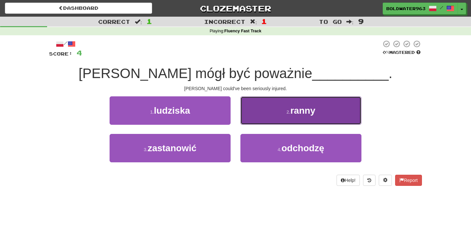
click at [251, 114] on button "2 . ranny" at bounding box center [300, 110] width 121 height 28
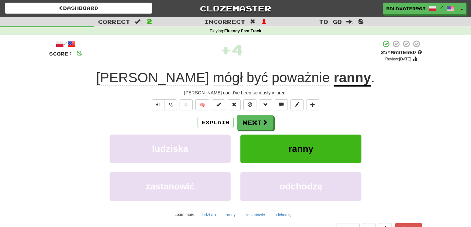
click at [333, 79] on u "ranny" at bounding box center [351, 78] width 37 height 17
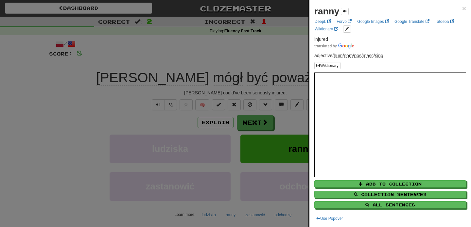
click at [263, 57] on div at bounding box center [235, 113] width 471 height 227
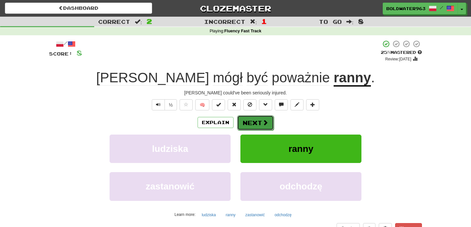
click at [251, 125] on button "Next" at bounding box center [255, 122] width 37 height 15
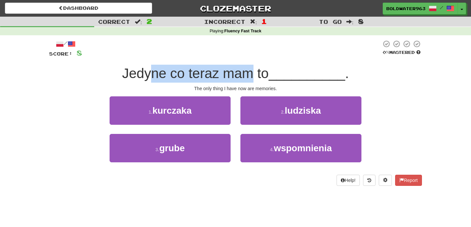
drag, startPoint x: 153, startPoint y: 75, endPoint x: 251, endPoint y: 76, distance: 98.4
click at [251, 76] on span "Jedyne co teraz mam to" at bounding box center [195, 73] width 146 height 15
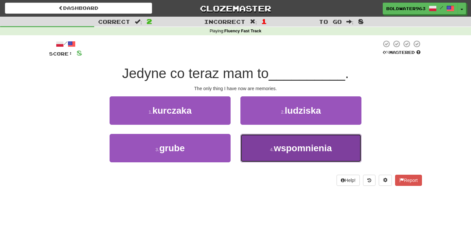
click at [263, 146] on button "4 . wspomnienia" at bounding box center [300, 148] width 121 height 28
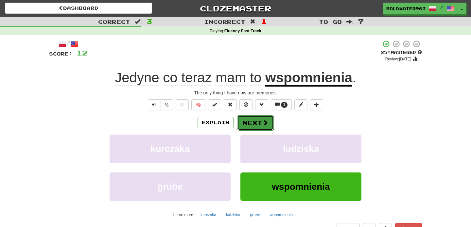
click at [258, 123] on button "Next" at bounding box center [255, 122] width 37 height 15
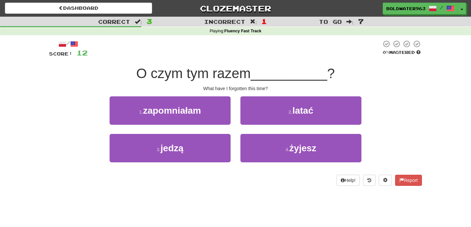
drag, startPoint x: 151, startPoint y: 74, endPoint x: 258, endPoint y: 72, distance: 106.3
click at [258, 72] on div "O czym tym razem __________ ?" at bounding box center [235, 74] width 373 height 18
click at [258, 72] on span "__________" at bounding box center [289, 73] width 76 height 15
drag, startPoint x: 267, startPoint y: 75, endPoint x: 222, endPoint y: 70, distance: 45.0
click at [222, 70] on div "O czym tym razem __________ ?" at bounding box center [235, 74] width 373 height 18
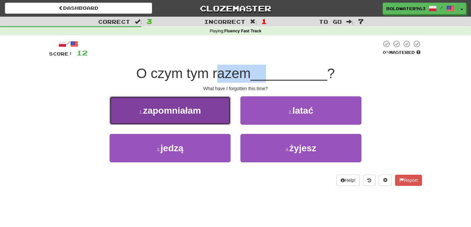
click at [218, 118] on button "1 . zapomniałam" at bounding box center [170, 110] width 121 height 28
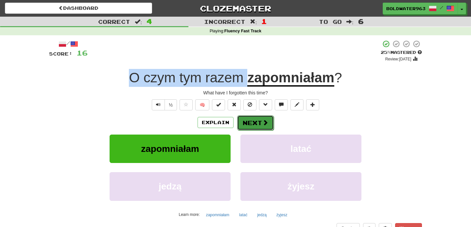
click at [251, 123] on button "Next" at bounding box center [255, 122] width 37 height 15
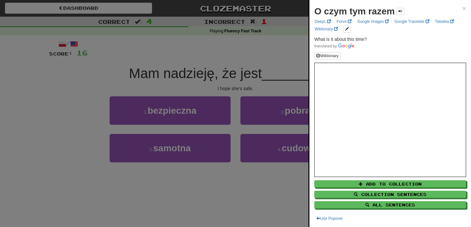
click at [146, 72] on div at bounding box center [235, 113] width 471 height 227
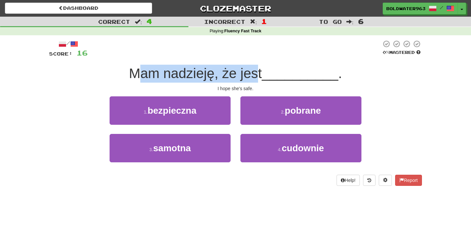
drag, startPoint x: 142, startPoint y: 73, endPoint x: 257, endPoint y: 74, distance: 115.4
click at [257, 74] on span "Mam nadzieję, że jest" at bounding box center [195, 73] width 133 height 15
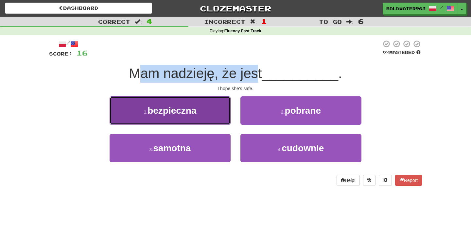
click at [206, 116] on button "1 . bezpieczna" at bounding box center [170, 110] width 121 height 28
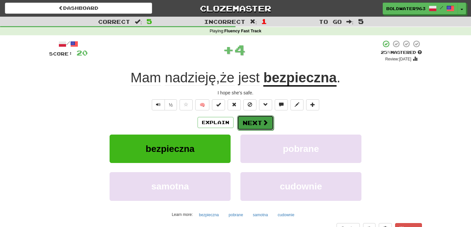
click at [253, 125] on button "Next" at bounding box center [255, 122] width 37 height 15
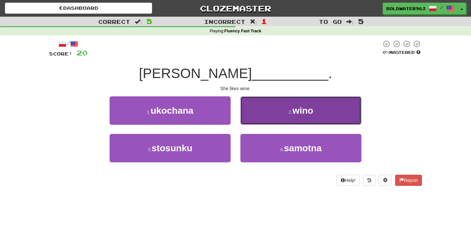
click at [293, 113] on span "wino" at bounding box center [302, 111] width 21 height 10
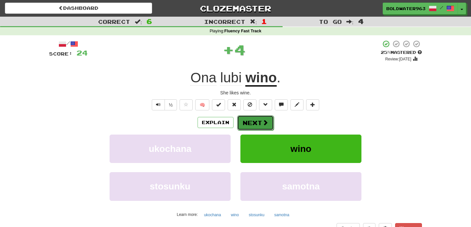
click at [250, 121] on button "Next" at bounding box center [255, 122] width 37 height 15
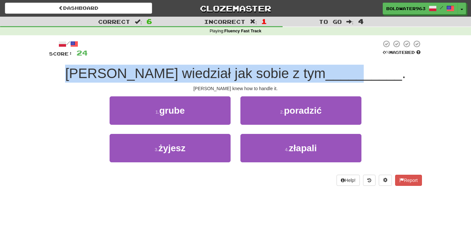
drag, startPoint x: 110, startPoint y: 74, endPoint x: 322, endPoint y: 79, distance: 211.9
click at [322, 79] on div "Tom wiedział jak sobie z tym __________ ." at bounding box center [235, 74] width 373 height 18
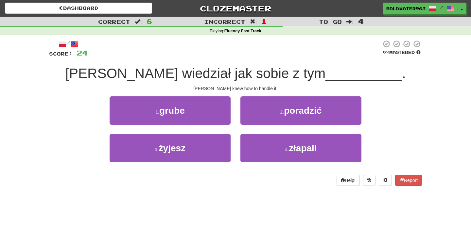
drag, startPoint x: 233, startPoint y: 75, endPoint x: 272, endPoint y: 73, distance: 38.9
click at [272, 73] on span "Tom wiedział jak sobie z tym" at bounding box center [195, 73] width 260 height 15
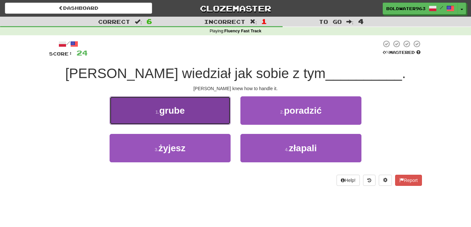
click at [203, 112] on button "1 . grube" at bounding box center [170, 110] width 121 height 28
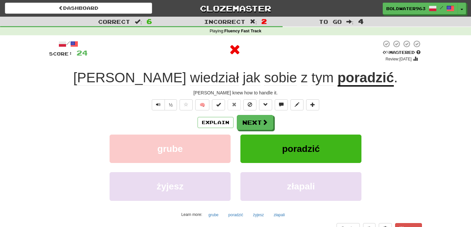
click at [337, 80] on u "poradzić" at bounding box center [365, 78] width 57 height 17
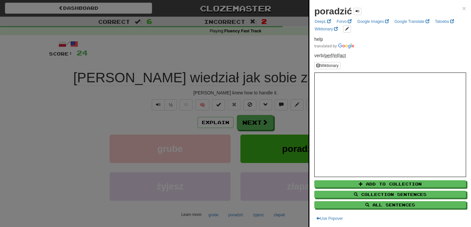
click at [289, 57] on div at bounding box center [235, 113] width 471 height 227
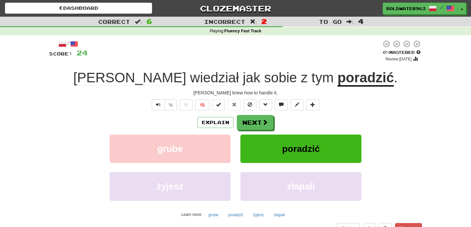
click at [337, 83] on u "poradzić" at bounding box center [365, 78] width 57 height 17
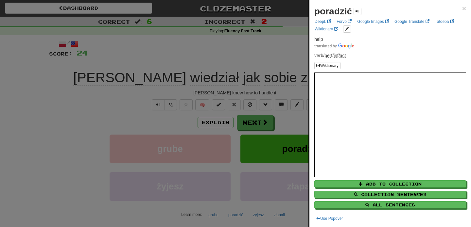
click at [252, 58] on div at bounding box center [235, 113] width 471 height 227
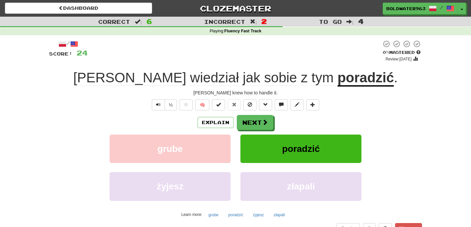
click at [272, 56] on div at bounding box center [235, 51] width 294 height 22
click at [255, 126] on button "Next" at bounding box center [255, 122] width 37 height 15
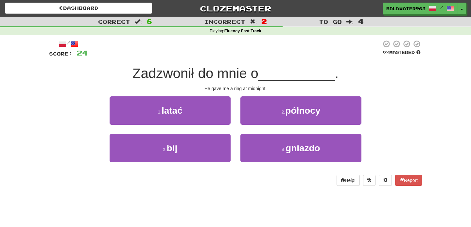
drag, startPoint x: 135, startPoint y: 71, endPoint x: 264, endPoint y: 71, distance: 129.1
click at [258, 71] on span "Zadzwonił do mnie o" at bounding box center [195, 73] width 126 height 15
drag, startPoint x: 264, startPoint y: 71, endPoint x: 202, endPoint y: 72, distance: 61.8
click at [202, 72] on span "Zadzwonił do mnie o" at bounding box center [195, 73] width 126 height 15
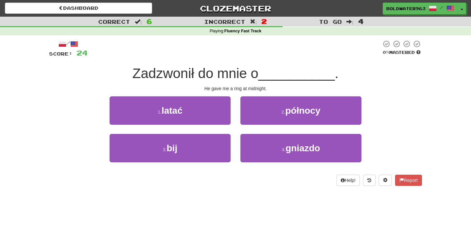
click at [202, 72] on span "Zadzwonił do mnie o" at bounding box center [195, 73] width 126 height 15
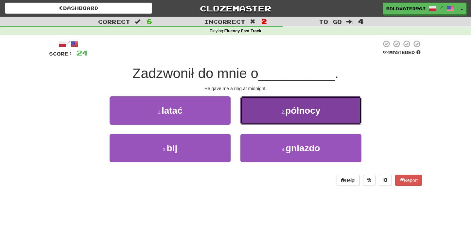
click at [276, 114] on button "2 . północy" at bounding box center [300, 110] width 121 height 28
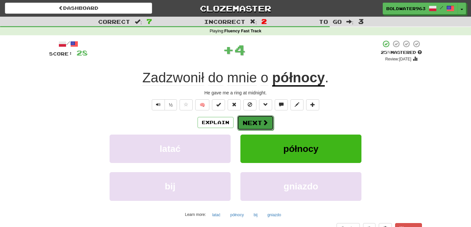
click at [257, 125] on button "Next" at bounding box center [255, 122] width 37 height 15
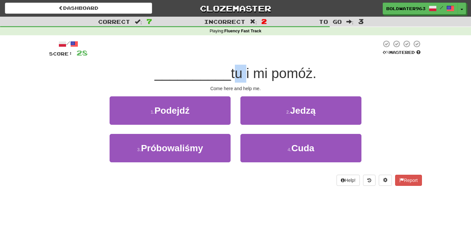
drag, startPoint x: 226, startPoint y: 73, endPoint x: 238, endPoint y: 75, distance: 11.9
click at [238, 75] on span "tu i mi pomóż." at bounding box center [273, 73] width 85 height 15
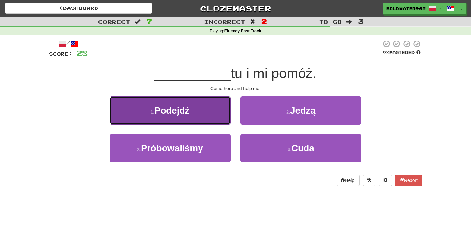
click at [204, 109] on button "1 . Podejdź" at bounding box center [170, 110] width 121 height 28
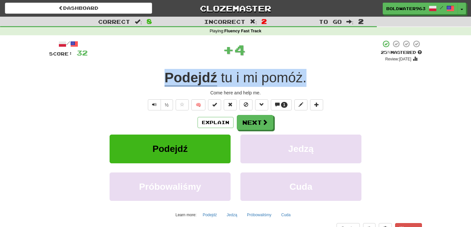
drag, startPoint x: 319, startPoint y: 79, endPoint x: 138, endPoint y: 66, distance: 181.9
click at [138, 66] on div "/ Score: 32 + 4 25 % Mastered Review: 2025-09-23 Podejdź tu i mi pomóż . Come h…" at bounding box center [235, 142] width 373 height 205
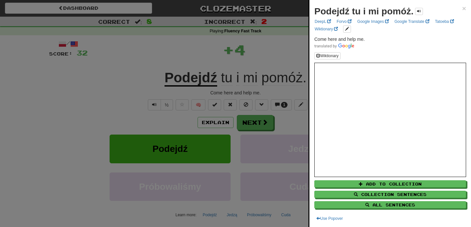
click at [131, 79] on div at bounding box center [235, 113] width 471 height 227
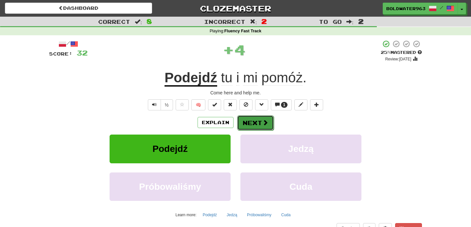
click at [255, 122] on button "Next" at bounding box center [255, 122] width 37 height 15
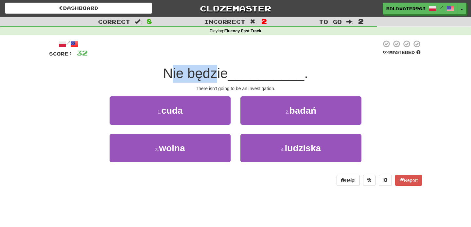
drag, startPoint x: 174, startPoint y: 74, endPoint x: 218, endPoint y: 74, distance: 44.5
click at [218, 74] on span "Nie będzie" at bounding box center [195, 73] width 65 height 15
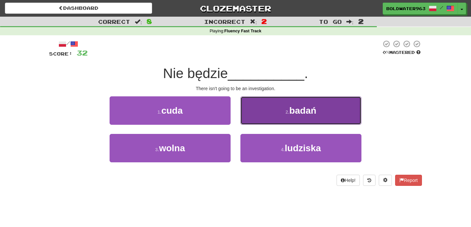
click at [274, 109] on button "2 . badań" at bounding box center [300, 110] width 121 height 28
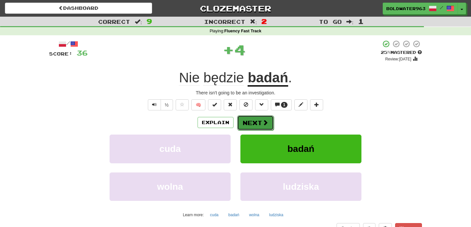
click at [255, 124] on button "Next" at bounding box center [255, 122] width 37 height 15
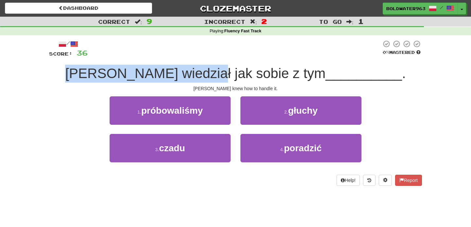
drag, startPoint x: 113, startPoint y: 75, endPoint x: 239, endPoint y: 75, distance: 125.9
click at [239, 75] on span "Tom wiedział jak sobie z tym" at bounding box center [195, 73] width 260 height 15
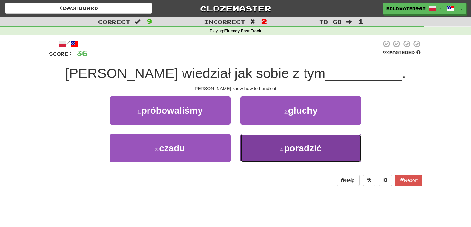
click at [279, 146] on button "4 . poradzić" at bounding box center [300, 148] width 121 height 28
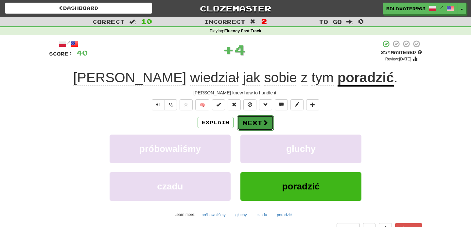
click at [245, 121] on button "Next" at bounding box center [255, 122] width 37 height 15
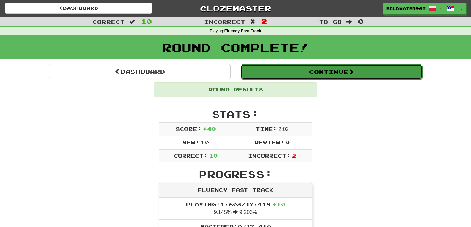
click at [293, 66] on button "Continue" at bounding box center [331, 71] width 181 height 15
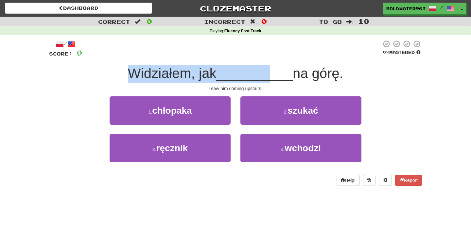
drag, startPoint x: 134, startPoint y: 73, endPoint x: 268, endPoint y: 76, distance: 134.1
click at [268, 76] on div "Widziałem, jak __________ na górę." at bounding box center [235, 74] width 373 height 18
click at [268, 76] on span "__________" at bounding box center [254, 73] width 76 height 15
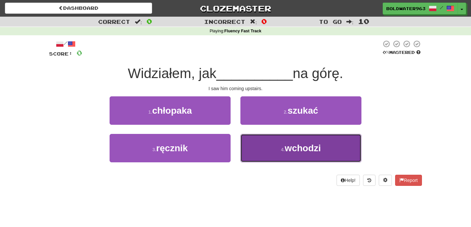
click at [273, 152] on button "4 . wchodzi" at bounding box center [300, 148] width 121 height 28
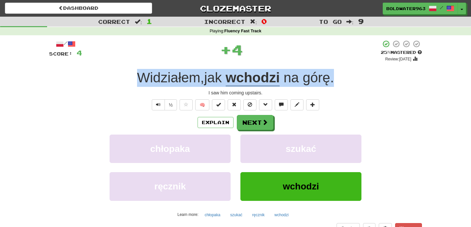
drag, startPoint x: 124, startPoint y: 79, endPoint x: 346, endPoint y: 73, distance: 221.4
click at [346, 73] on div "Widziałem , jak wchodzi na górę ." at bounding box center [235, 78] width 373 height 18
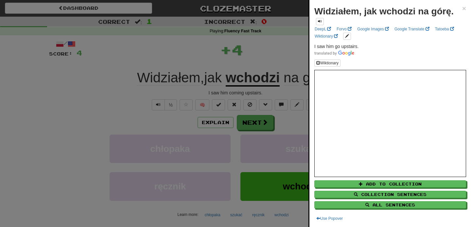
click at [278, 56] on div at bounding box center [235, 113] width 471 height 227
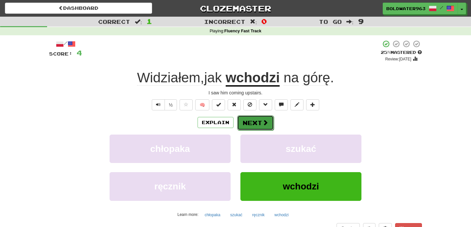
click at [254, 124] on button "Next" at bounding box center [255, 122] width 37 height 15
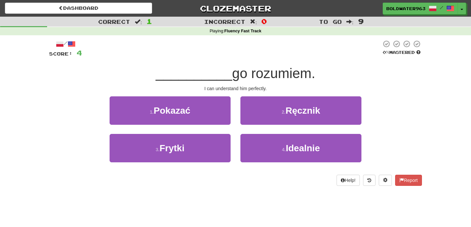
drag, startPoint x: 166, startPoint y: 71, endPoint x: 332, endPoint y: 69, distance: 166.1
click at [332, 69] on div "__________ go rozumiem." at bounding box center [235, 74] width 373 height 18
click at [234, 109] on div "1 . Pokazać" at bounding box center [170, 115] width 131 height 38
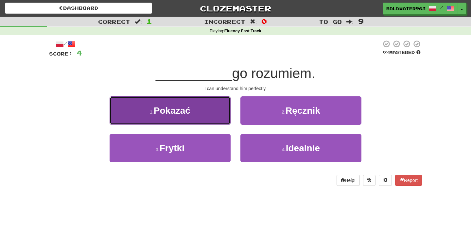
click at [178, 112] on span "Pokazać" at bounding box center [172, 111] width 37 height 10
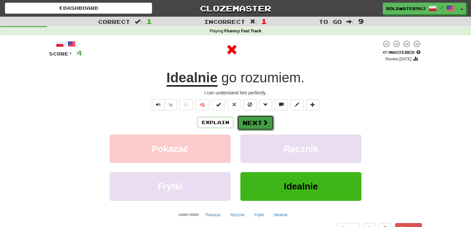
click at [255, 124] on button "Next" at bounding box center [255, 122] width 37 height 15
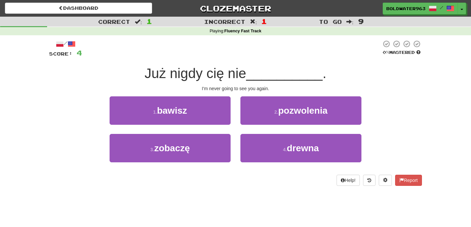
drag, startPoint x: 144, startPoint y: 71, endPoint x: 255, endPoint y: 75, distance: 110.2
click at [255, 75] on div "Już nigdy cię nie __________ ." at bounding box center [235, 74] width 373 height 18
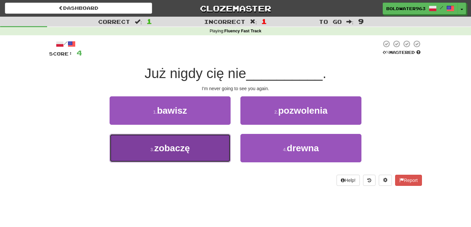
click at [198, 146] on button "3 . zobaczę" at bounding box center [170, 148] width 121 height 28
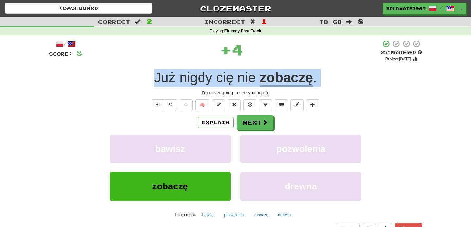
drag, startPoint x: 136, startPoint y: 76, endPoint x: 416, endPoint y: 88, distance: 280.1
click at [416, 88] on div "/ Score: 8 + 4 25 % Mastered Review: 2025-09-23 Już nigdy cię nie zobaczę . I'm…" at bounding box center [235, 142] width 373 height 205
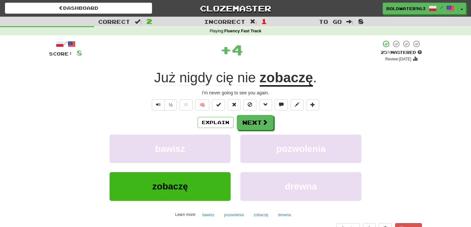
click at [343, 76] on div "Już nigdy cię nie zobaczę ." at bounding box center [235, 78] width 373 height 18
click at [263, 125] on span at bounding box center [265, 123] width 6 height 6
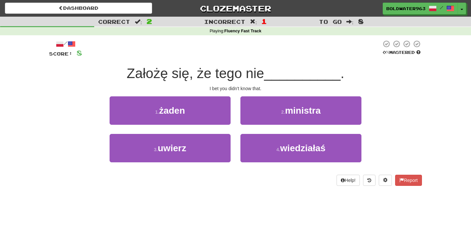
drag, startPoint x: 125, startPoint y: 77, endPoint x: 268, endPoint y: 79, distance: 143.2
click at [268, 79] on div "Założę się, że tego nie __________ ." at bounding box center [235, 74] width 373 height 18
click at [264, 79] on span "Założę się, że tego nie" at bounding box center [195, 73] width 137 height 15
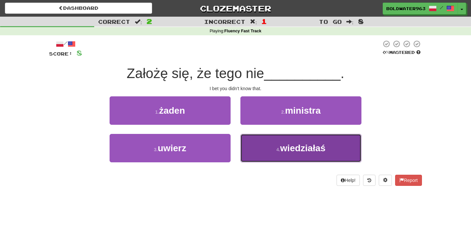
click at [287, 150] on span "wiedziałaś" at bounding box center [302, 148] width 45 height 10
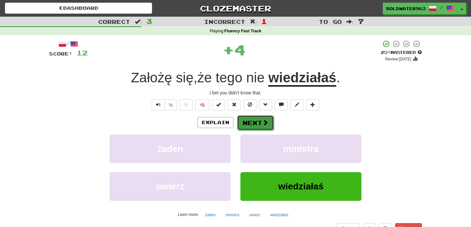
click at [257, 123] on button "Next" at bounding box center [255, 122] width 37 height 15
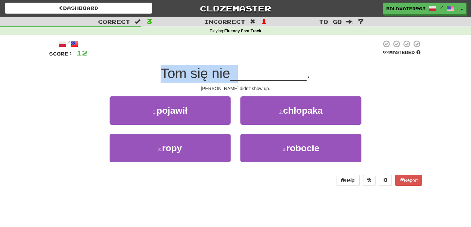
drag, startPoint x: 161, startPoint y: 73, endPoint x: 246, endPoint y: 69, distance: 84.1
click at [246, 69] on div "Tom się nie __________ ." at bounding box center [235, 74] width 373 height 18
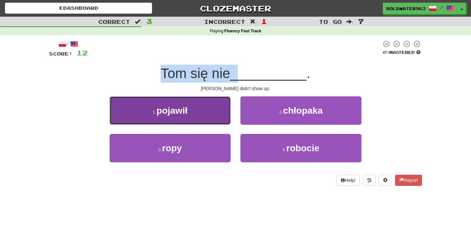
click at [214, 119] on button "1 . pojawił" at bounding box center [170, 110] width 121 height 28
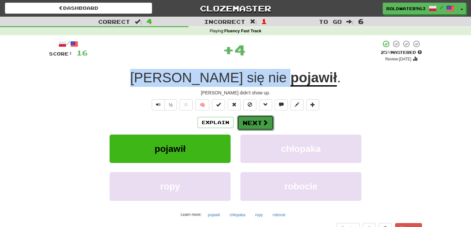
click at [254, 124] on button "Next" at bounding box center [255, 122] width 37 height 15
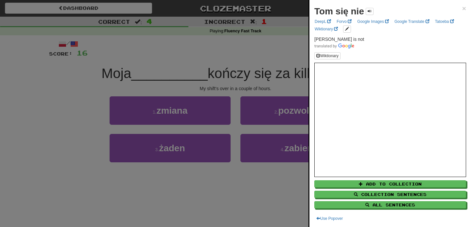
click at [221, 75] on div at bounding box center [235, 113] width 471 height 227
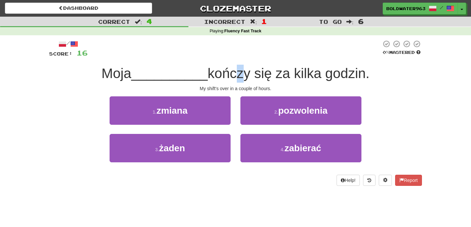
drag, startPoint x: 231, startPoint y: 74, endPoint x: 239, endPoint y: 75, distance: 8.6
click at [239, 75] on span "kończy się za kilka godzin." at bounding box center [289, 73] width 162 height 15
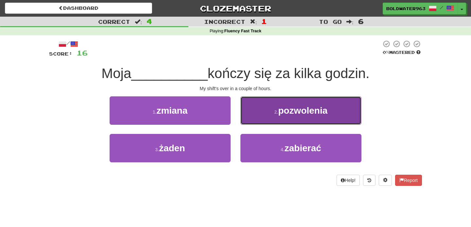
click at [265, 118] on button "2 . pozwolenia" at bounding box center [300, 110] width 121 height 28
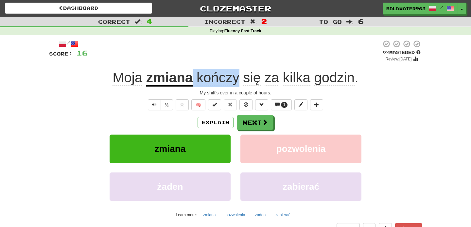
drag, startPoint x: 193, startPoint y: 78, endPoint x: 238, endPoint y: 82, distance: 45.6
click at [238, 82] on span "kończy się za kilka godzin ." at bounding box center [276, 78] width 166 height 16
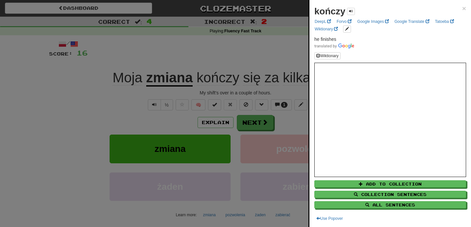
click at [231, 52] on div at bounding box center [235, 113] width 471 height 227
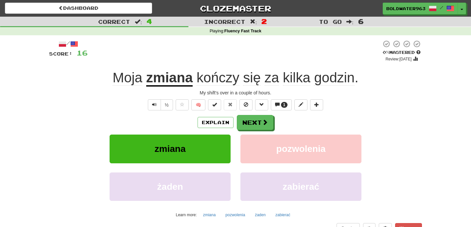
click at [169, 81] on u "zmiana" at bounding box center [169, 78] width 46 height 17
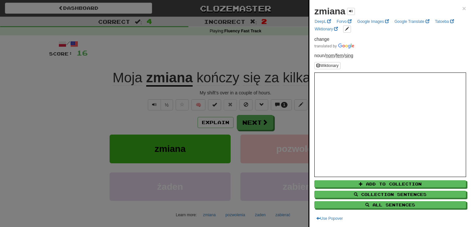
click at [184, 61] on div at bounding box center [235, 113] width 471 height 227
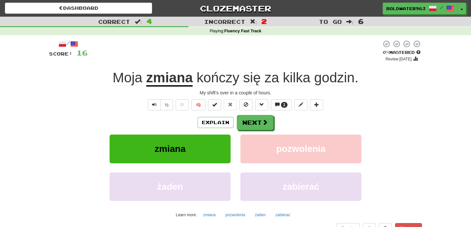
click at [175, 80] on u "zmiana" at bounding box center [169, 78] width 46 height 17
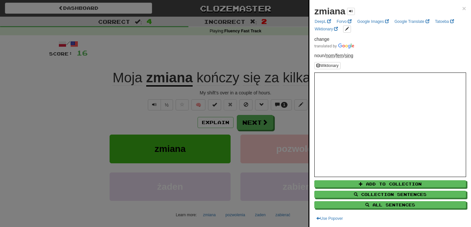
click at [153, 57] on div at bounding box center [235, 113] width 471 height 227
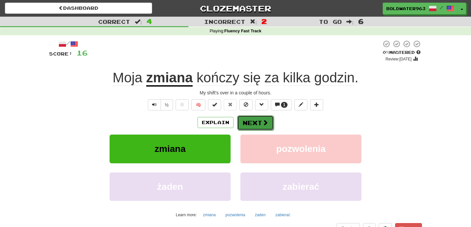
click at [252, 125] on button "Next" at bounding box center [255, 122] width 37 height 15
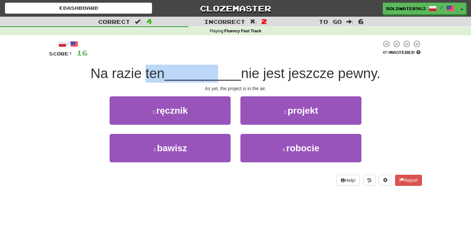
drag, startPoint x: 144, startPoint y: 77, endPoint x: 217, endPoint y: 77, distance: 72.6
click at [217, 77] on div "Na razie ten __________ nie jest jeszcze pewny." at bounding box center [235, 74] width 373 height 18
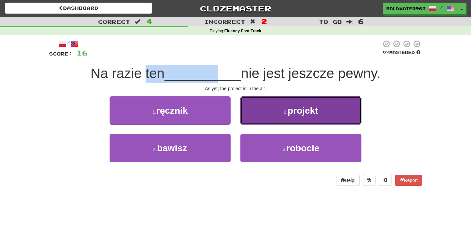
click at [277, 109] on button "2 . projekt" at bounding box center [300, 110] width 121 height 28
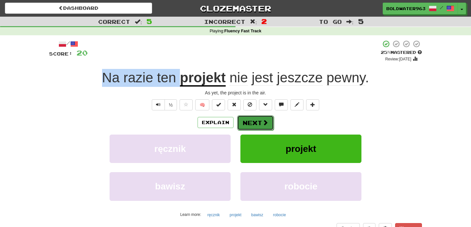
click at [253, 129] on button "Next" at bounding box center [255, 122] width 37 height 15
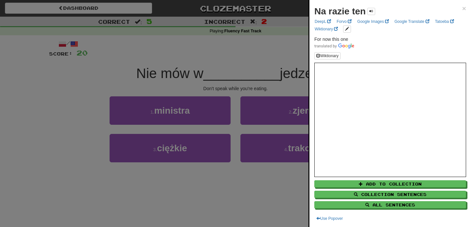
click at [274, 77] on div at bounding box center [235, 113] width 471 height 227
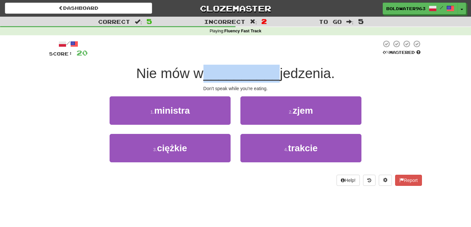
drag, startPoint x: 209, startPoint y: 77, endPoint x: 278, endPoint y: 71, distance: 69.2
click at [278, 71] on div "Nie mów w __________ jedzenia." at bounding box center [235, 74] width 373 height 18
drag, startPoint x: 281, startPoint y: 73, endPoint x: 202, endPoint y: 76, distance: 79.5
click at [202, 76] on div "Nie mów w __________ jedzenia." at bounding box center [235, 74] width 373 height 18
drag, startPoint x: 189, startPoint y: 72, endPoint x: 209, endPoint y: 73, distance: 19.6
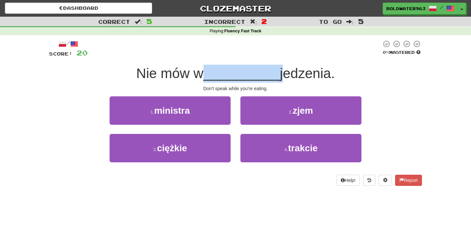
click at [209, 73] on div "Nie mów w __________ jedzenia." at bounding box center [235, 74] width 373 height 18
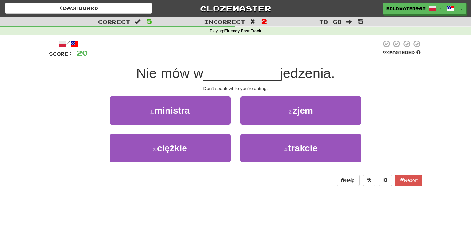
click at [209, 73] on span "__________" at bounding box center [241, 73] width 76 height 15
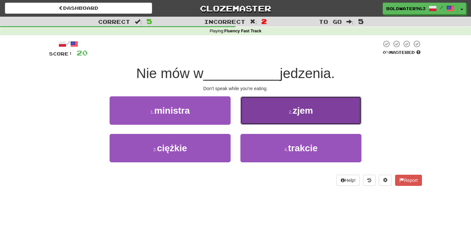
click at [269, 109] on button "2 . zjem" at bounding box center [300, 110] width 121 height 28
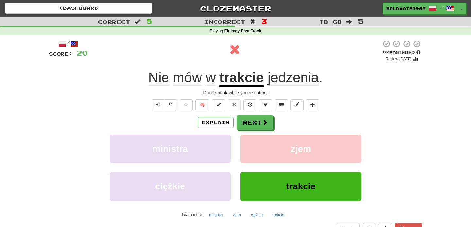
click at [243, 87] on div "/ Score: 20 0 % Mastered Review: 2025-09-22 Nie mów w trakcie jedzenia . Don't …" at bounding box center [235, 142] width 373 height 205
click at [241, 75] on u "trakcie" at bounding box center [241, 78] width 44 height 17
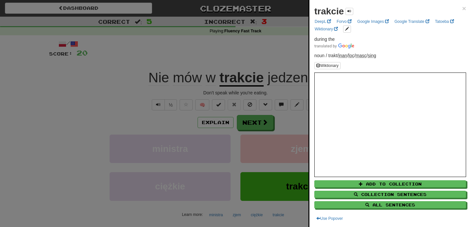
click at [224, 61] on div at bounding box center [235, 113] width 471 height 227
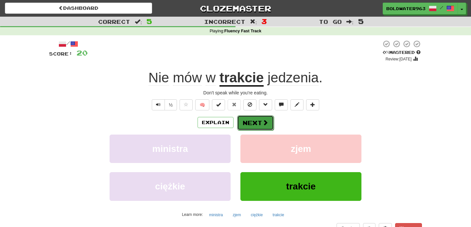
click at [259, 120] on button "Next" at bounding box center [255, 122] width 37 height 15
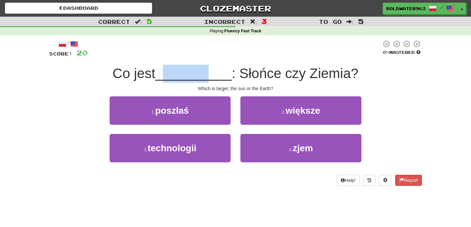
drag, startPoint x: 171, startPoint y: 70, endPoint x: 206, endPoint y: 71, distance: 35.0
click at [206, 71] on span "__________" at bounding box center [193, 73] width 76 height 15
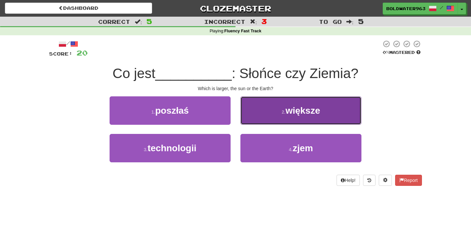
click at [266, 113] on button "2 . większe" at bounding box center [300, 110] width 121 height 28
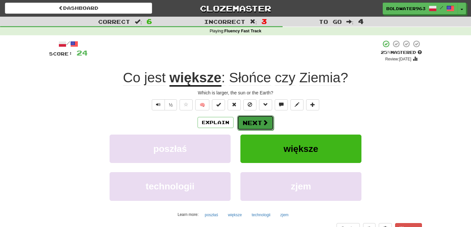
click at [258, 118] on button "Next" at bounding box center [255, 122] width 37 height 15
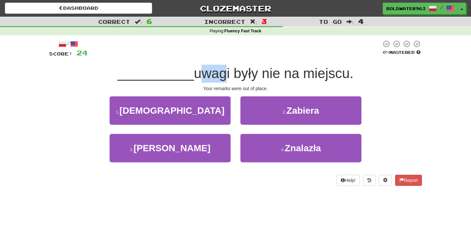
drag, startPoint x: 190, startPoint y: 73, endPoint x: 219, endPoint y: 73, distance: 29.7
click at [219, 73] on span "uwagi były nie na miejscu." at bounding box center [274, 73] width 160 height 15
drag, startPoint x: 211, startPoint y: 72, endPoint x: 246, endPoint y: 73, distance: 35.0
click at [246, 73] on span "uwagi były nie na miejscu." at bounding box center [274, 73] width 160 height 15
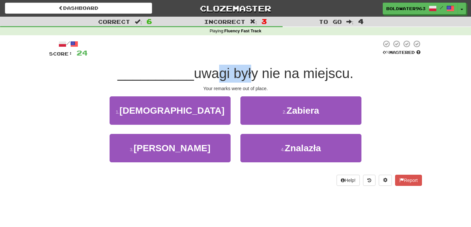
click at [246, 73] on span "uwagi były nie na miejscu." at bounding box center [274, 73] width 160 height 15
click at [233, 110] on div "1 . Pańskie" at bounding box center [170, 115] width 131 height 38
drag, startPoint x: 234, startPoint y: 99, endPoint x: 234, endPoint y: 116, distance: 17.3
click at [234, 116] on div "1 . Pańskie" at bounding box center [170, 115] width 131 height 38
drag, startPoint x: 234, startPoint y: 137, endPoint x: 233, endPoint y: 118, distance: 19.0
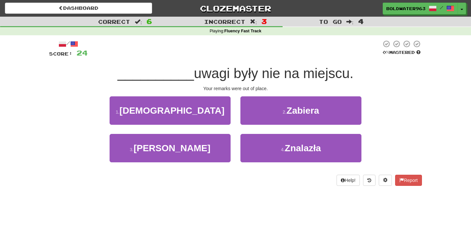
click at [233, 118] on div "1 . Pańskie 2 . Zabiera 3 . Zabierać 4 . Znalazła" at bounding box center [235, 134] width 382 height 76
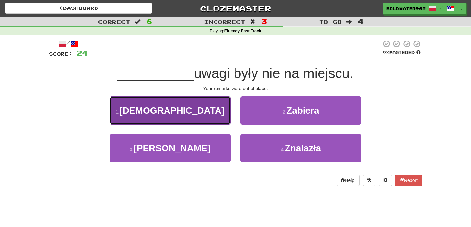
click at [209, 110] on button "1 . Pańskie" at bounding box center [170, 110] width 121 height 28
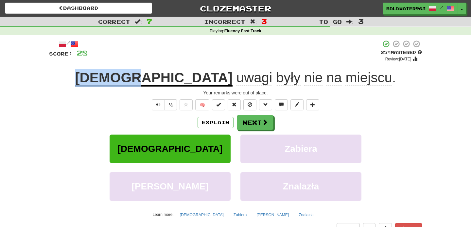
drag, startPoint x: 123, startPoint y: 79, endPoint x: 179, endPoint y: 80, distance: 56.9
click at [179, 80] on div "Pańskie uwagi były nie na miejscu ." at bounding box center [235, 78] width 373 height 18
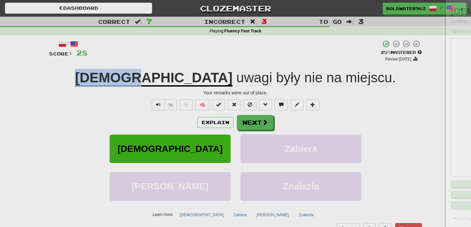
copy u "Pańskie"
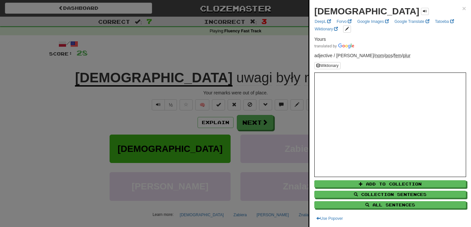
click at [125, 80] on div at bounding box center [235, 113] width 471 height 227
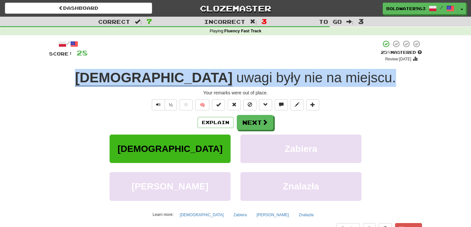
drag, startPoint x: 121, startPoint y: 80, endPoint x: 362, endPoint y: 85, distance: 240.3
click at [362, 85] on div "Pańskie uwagi były nie na miejscu ." at bounding box center [235, 78] width 373 height 18
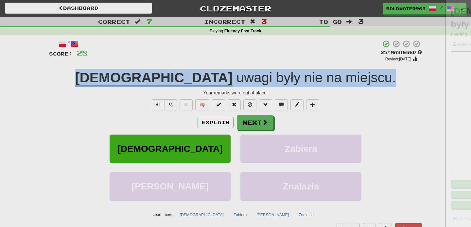
copy div "Pańskie uwagi były nie na miejscu ."
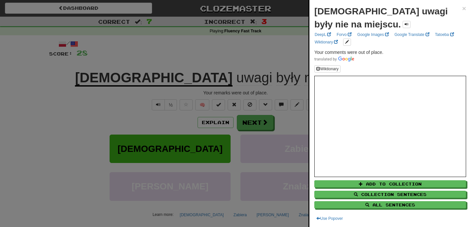
click at [241, 66] on div at bounding box center [235, 113] width 471 height 227
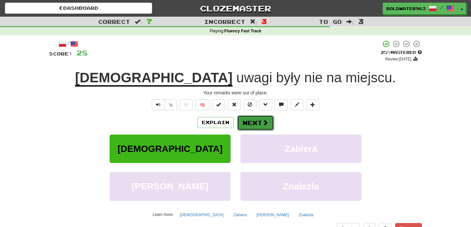
click at [258, 122] on button "Next" at bounding box center [255, 122] width 37 height 15
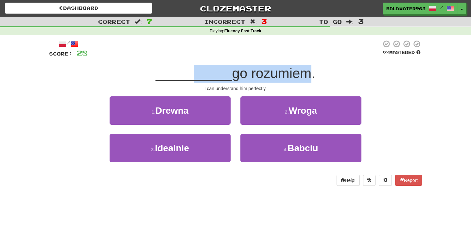
drag, startPoint x: 191, startPoint y: 79, endPoint x: 301, endPoint y: 79, distance: 110.5
click at [301, 79] on div "__________ go rozumiem." at bounding box center [235, 74] width 373 height 18
click at [301, 79] on span "go rozumiem." at bounding box center [273, 73] width 83 height 15
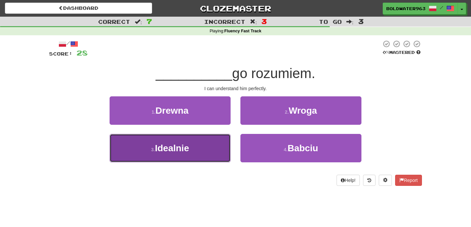
click at [197, 144] on button "3 . Idealnie" at bounding box center [170, 148] width 121 height 28
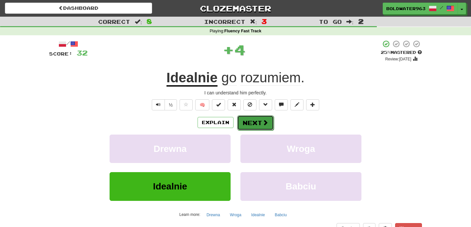
click at [254, 123] on button "Next" at bounding box center [255, 122] width 37 height 15
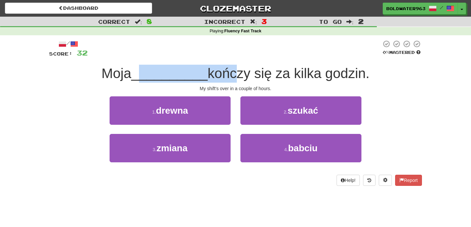
drag, startPoint x: 145, startPoint y: 76, endPoint x: 229, endPoint y: 71, distance: 84.2
click at [229, 71] on div "Moja __________ kończy się za kilka godzin." at bounding box center [235, 74] width 373 height 18
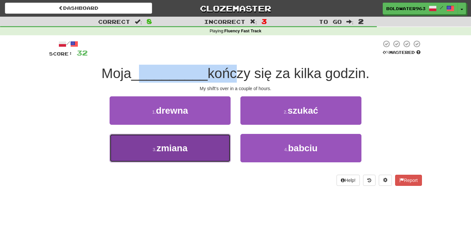
click at [209, 147] on button "3 . zmiana" at bounding box center [170, 148] width 121 height 28
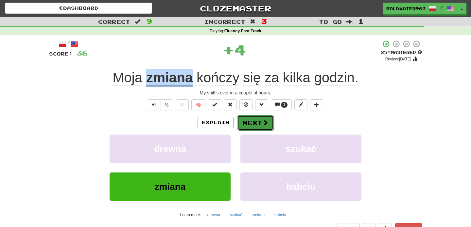
click at [257, 123] on button "Next" at bounding box center [255, 122] width 37 height 15
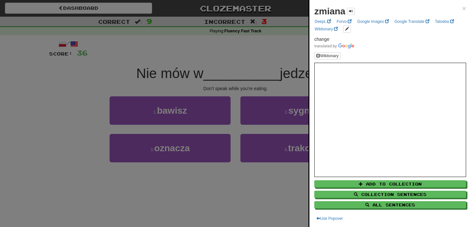
click at [225, 57] on div at bounding box center [235, 113] width 471 height 227
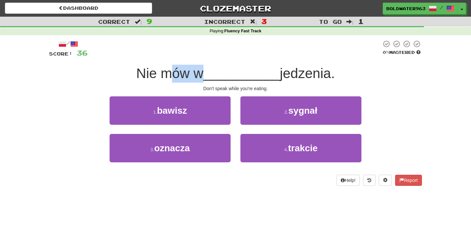
drag, startPoint x: 171, startPoint y: 75, endPoint x: 200, endPoint y: 75, distance: 28.8
click at [200, 75] on span "Nie mów w" at bounding box center [169, 73] width 67 height 15
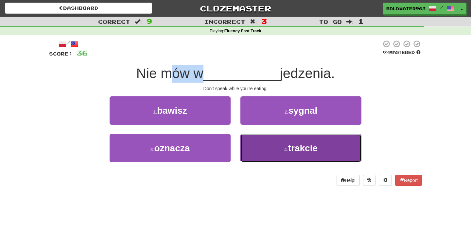
click at [268, 146] on button "4 . trakcie" at bounding box center [300, 148] width 121 height 28
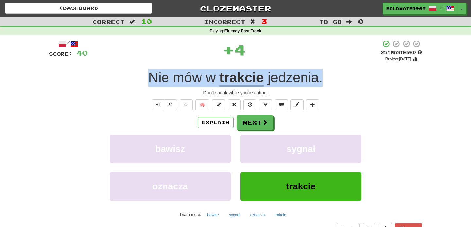
drag, startPoint x: 130, startPoint y: 76, endPoint x: 345, endPoint y: 73, distance: 214.1
click at [345, 73] on div "Nie mów w trakcie jedzenia ." at bounding box center [235, 78] width 373 height 18
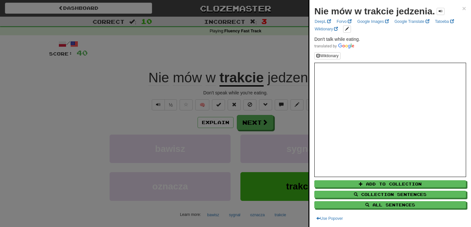
click at [302, 58] on div at bounding box center [235, 113] width 471 height 227
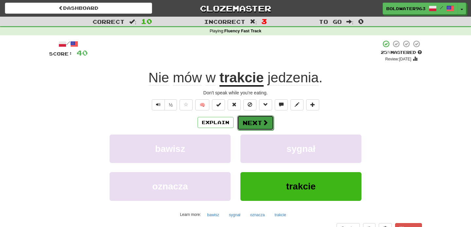
click at [263, 123] on span at bounding box center [265, 123] width 6 height 6
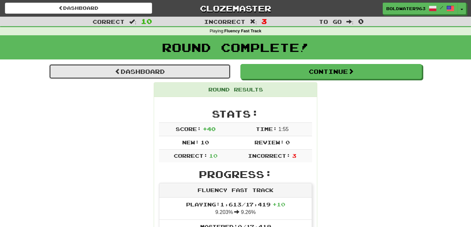
click at [203, 76] on link "Dashboard" at bounding box center [139, 71] width 181 height 15
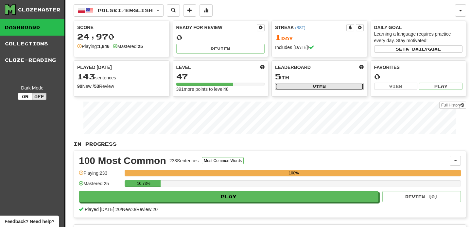
click at [322, 87] on button "View" at bounding box center [319, 86] width 89 height 7
select select "**********"
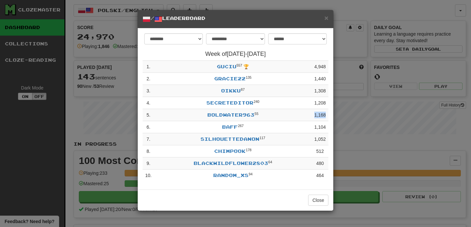
drag, startPoint x: 308, startPoint y: 116, endPoint x: 326, endPoint y: 115, distance: 18.0
click at [326, 115] on tr "5 . BoldWater963 55 1,168" at bounding box center [236, 115] width 186 height 12
click at [326, 115] on td "1,168" at bounding box center [320, 115] width 17 height 12
click at [344, 116] on div "**********" at bounding box center [235, 113] width 471 height 227
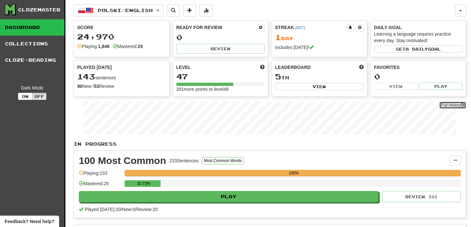
click at [447, 107] on link "Full History" at bounding box center [452, 105] width 27 height 7
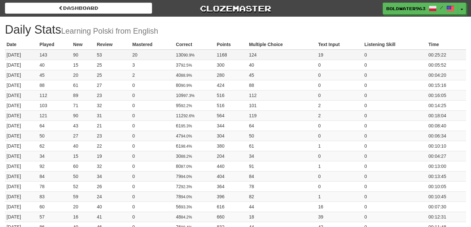
click at [316, 57] on td "124" at bounding box center [281, 55] width 69 height 10
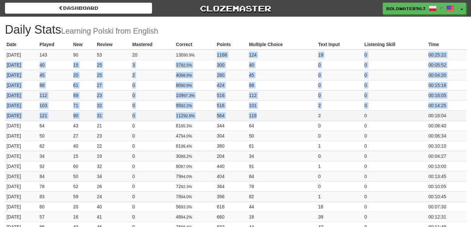
drag, startPoint x: 226, startPoint y: 54, endPoint x: 273, endPoint y: 118, distance: 79.7
click at [273, 118] on td "119" at bounding box center [281, 115] width 69 height 10
drag, startPoint x: 279, startPoint y: 116, endPoint x: 184, endPoint y: 56, distance: 112.4
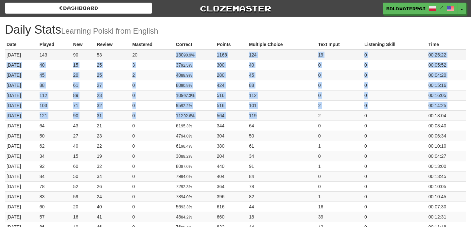
click at [174, 56] on td "20" at bounding box center [152, 55] width 43 height 10
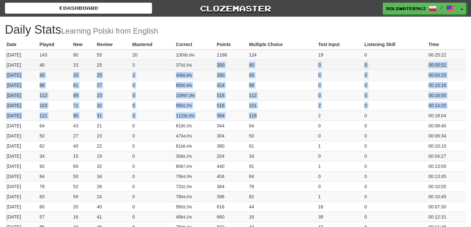
drag, startPoint x: 275, startPoint y: 116, endPoint x: 187, endPoint y: 69, distance: 99.9
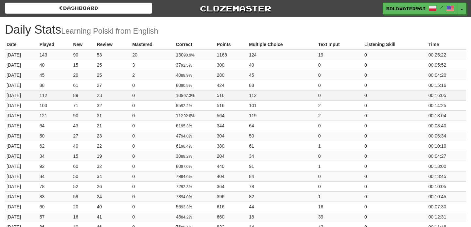
click at [273, 91] on td "112" at bounding box center [281, 95] width 69 height 10
